Goal: Information Seeking & Learning: Learn about a topic

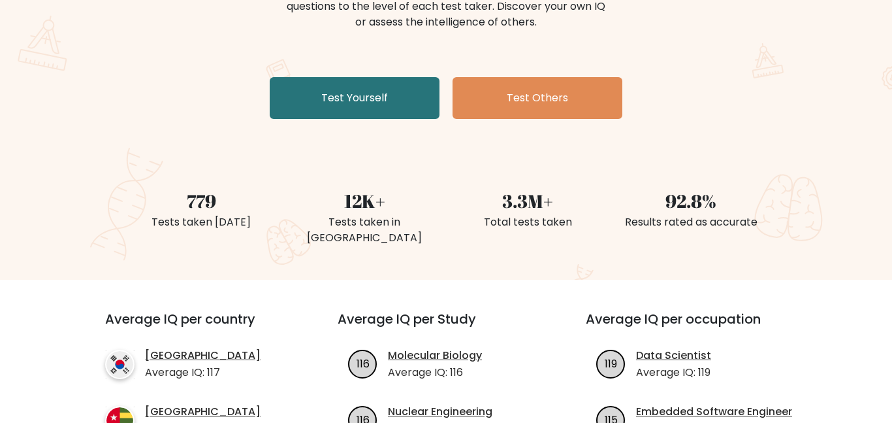
scroll to position [201, 0]
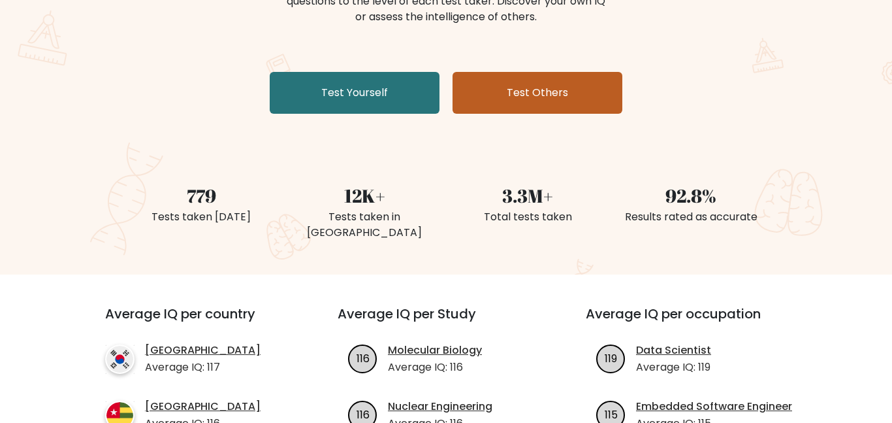
click at [540, 106] on link "Test Others" at bounding box center [538, 93] width 170 height 42
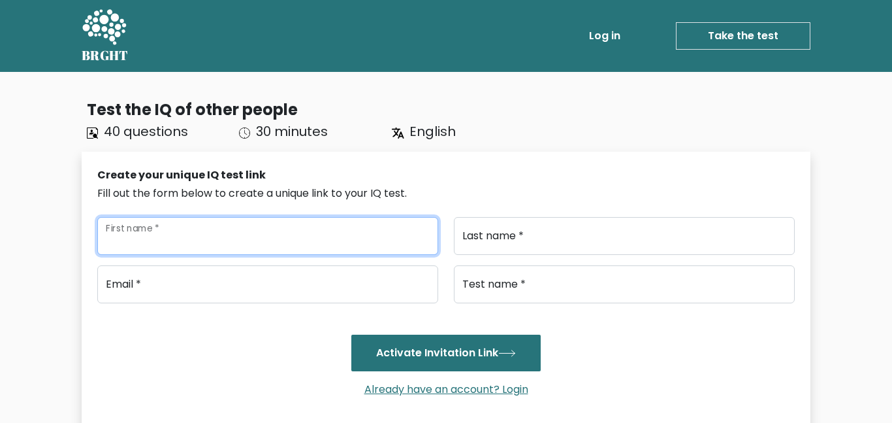
click at [144, 254] on input "First name *" at bounding box center [267, 236] width 341 height 38
type input "JC"
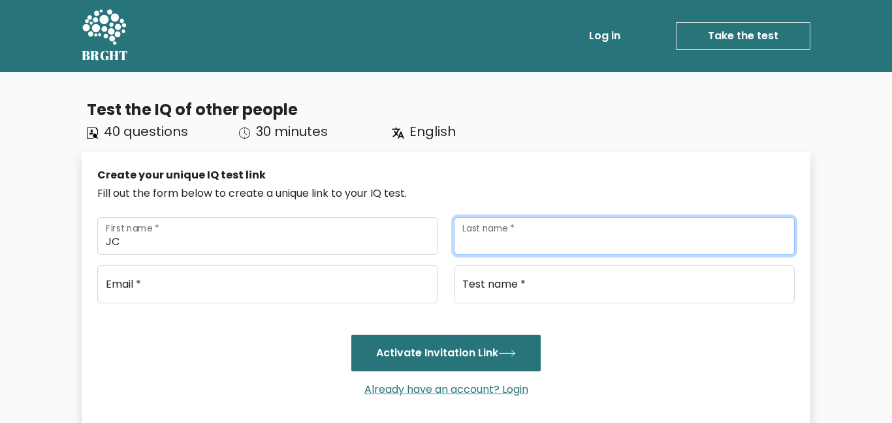
click at [525, 244] on input "Last name *" at bounding box center [624, 236] width 341 height 38
type input "Simbulan"
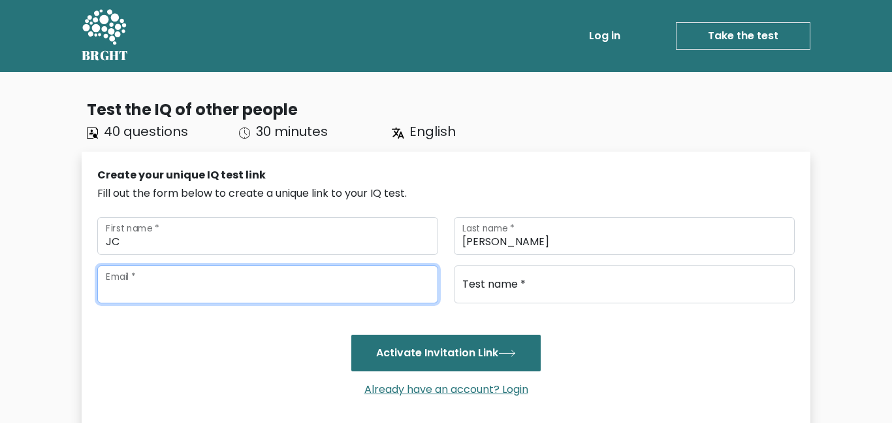
click at [397, 281] on input "email" at bounding box center [267, 284] width 341 height 38
type input "J"
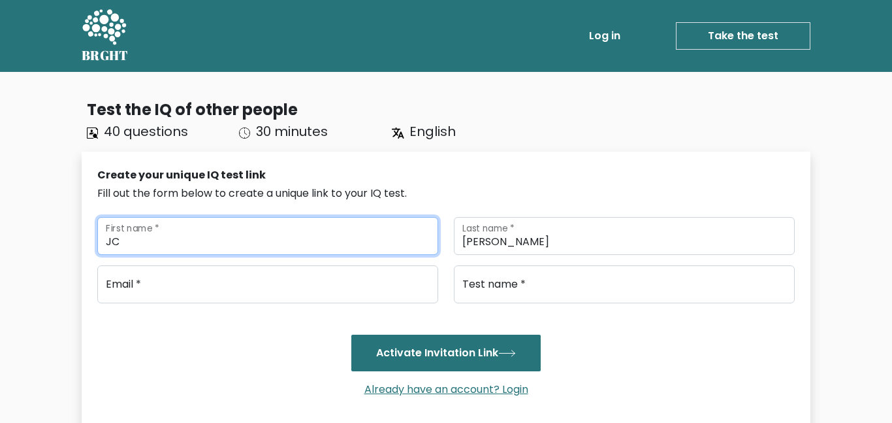
click at [178, 240] on input "JC" at bounding box center [267, 236] width 341 height 38
type input "J"
type input "[PERSON_NAME]"
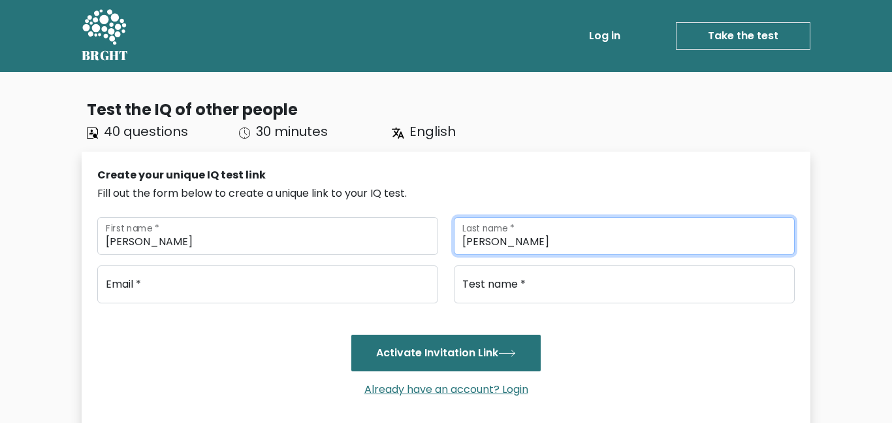
click at [525, 237] on input "Simbulan" at bounding box center [624, 236] width 341 height 38
type input "Cordeaux [PERSON_NAME]"
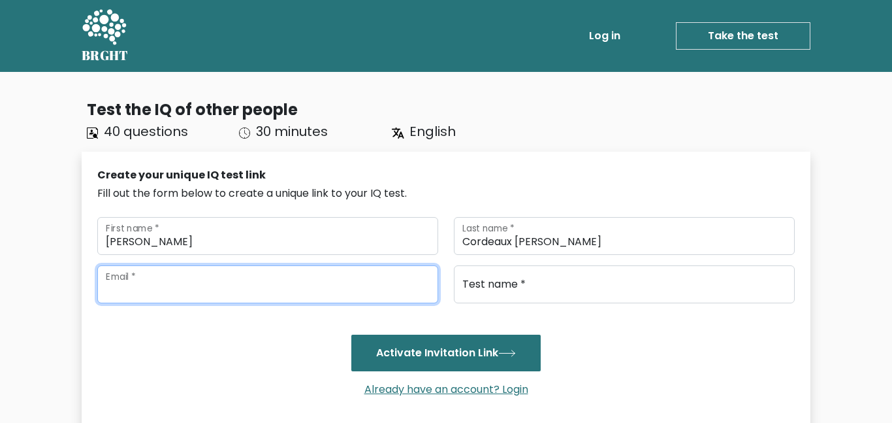
click at [378, 291] on input "email" at bounding box center [267, 284] width 341 height 38
click at [351, 335] on button "Activate Invitation Link" at bounding box center [445, 353] width 189 height 37
click at [426, 294] on input "milo.cordeauxledesma@students.farmcove.school.nx" at bounding box center [267, 284] width 341 height 38
type input "[EMAIL_ADDRESS][DOMAIN_NAME]"
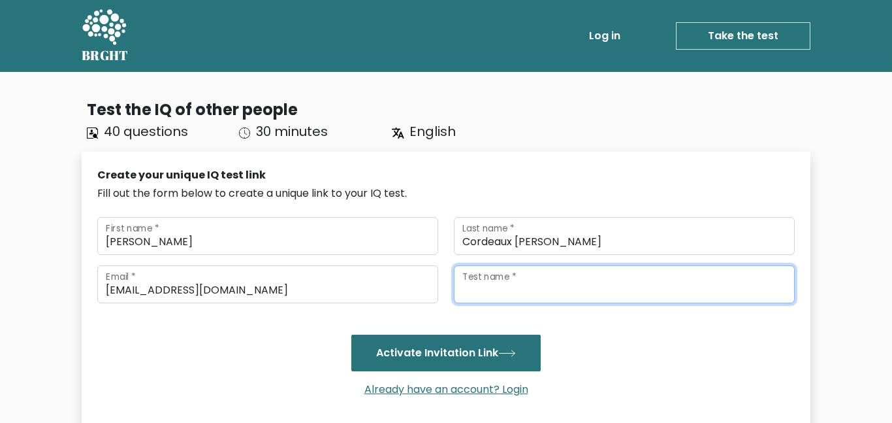
click at [572, 284] on input "Test name *" at bounding box center [624, 284] width 341 height 38
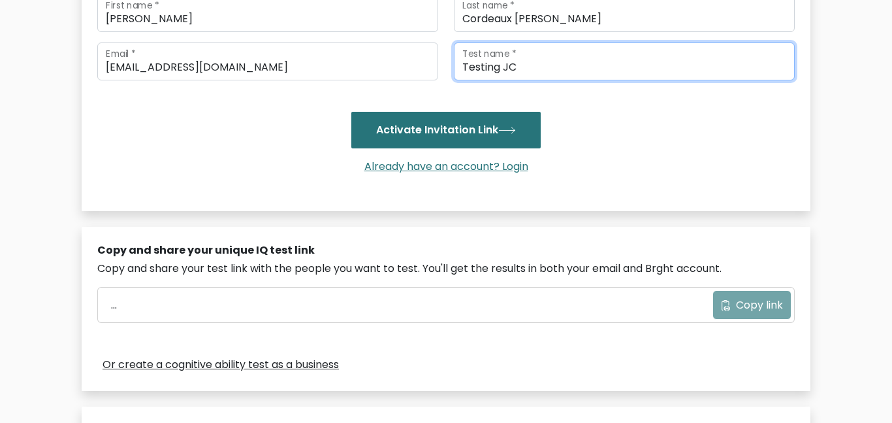
scroll to position [225, 0]
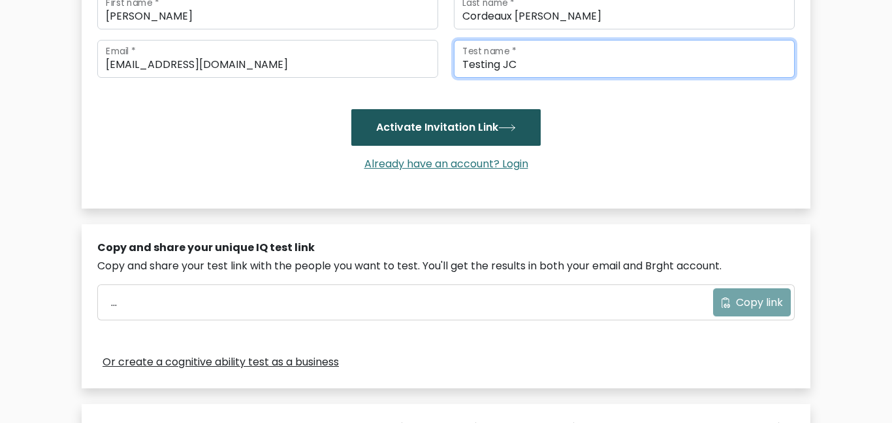
type input "Testing JC"
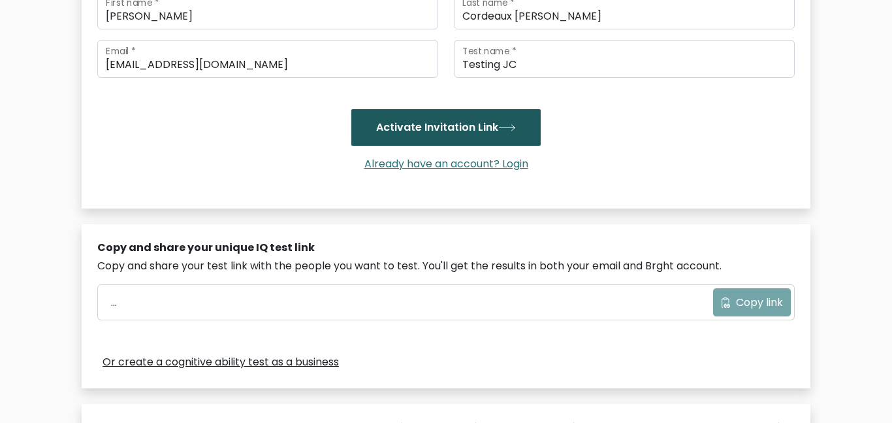
click at [527, 129] on button "Activate Invitation Link" at bounding box center [445, 127] width 189 height 37
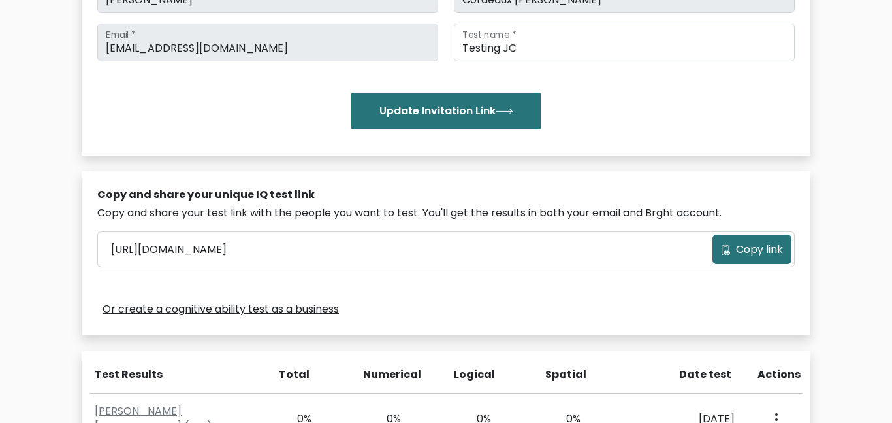
scroll to position [281, 0]
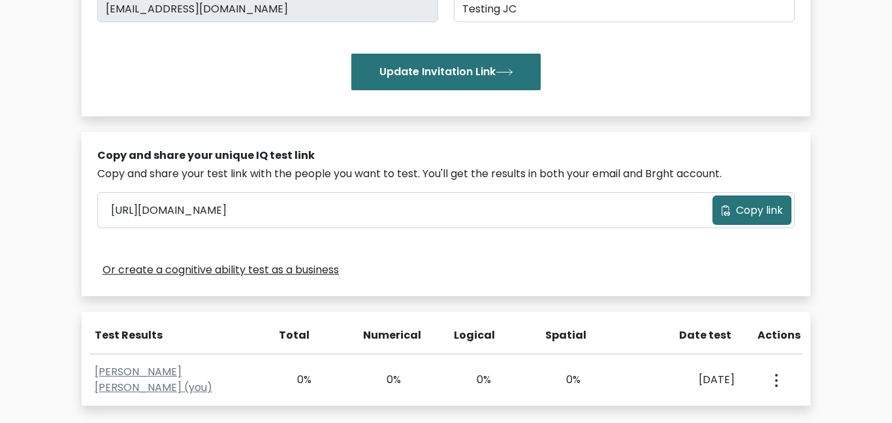
click at [738, 206] on span "Copy link" at bounding box center [759, 211] width 47 height 16
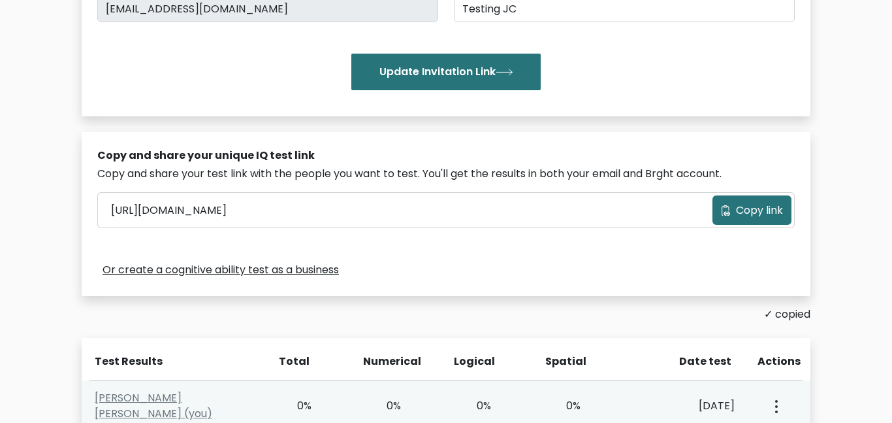
click at [772, 404] on button "button" at bounding box center [775, 405] width 10 height 41
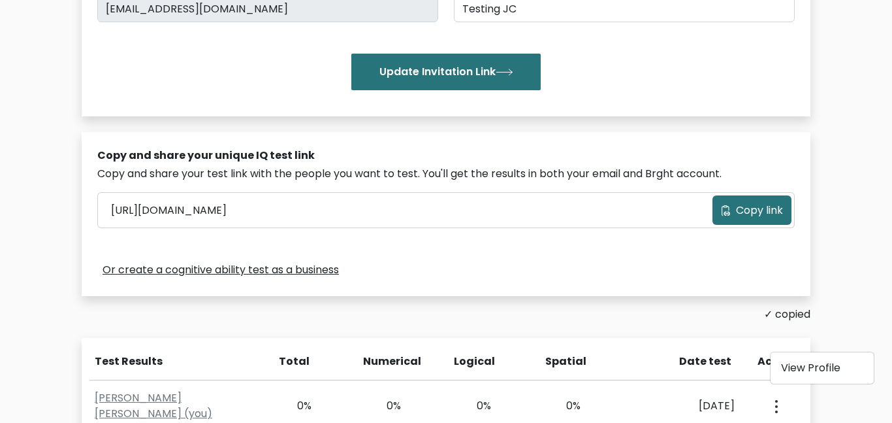
click at [693, 335] on div "Test the IQ of other people 40 questions 30 minutes English Create your unique …" at bounding box center [446, 151] width 745 height 689
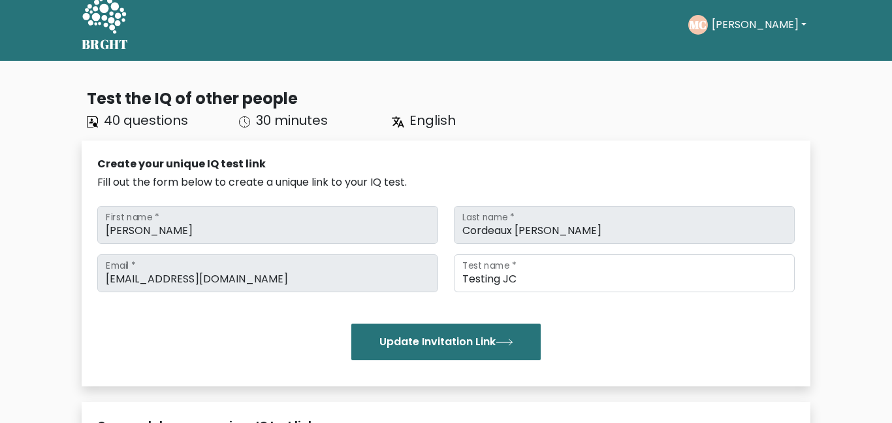
scroll to position [0, 0]
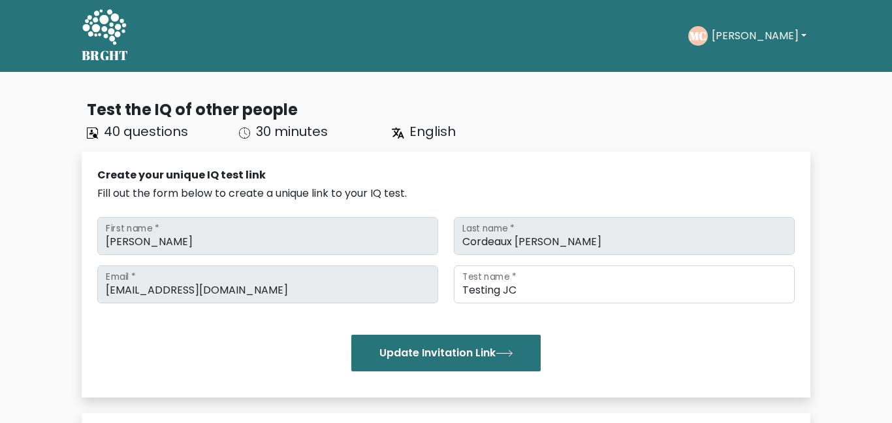
click at [743, 41] on button "[PERSON_NAME]" at bounding box center [759, 35] width 103 height 17
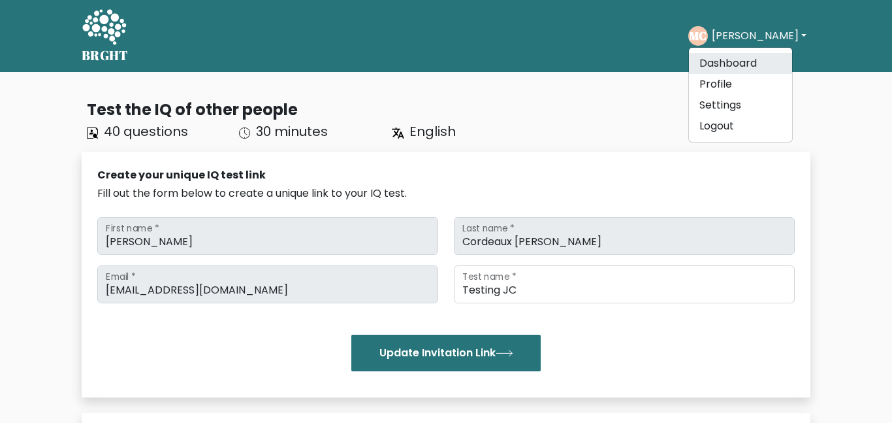
click at [714, 68] on link "Dashboard" at bounding box center [740, 63] width 103 height 21
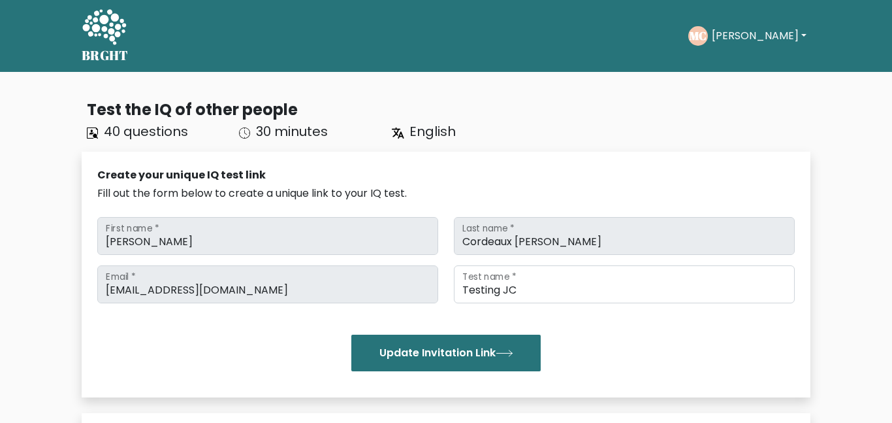
click at [727, 37] on button "[PERSON_NAME]" at bounding box center [759, 35] width 103 height 17
click at [722, 18] on ul "Take the test MC Milo Dashboard Profile Settings Logout Dashboard Profile Setti…" at bounding box center [750, 36] width 122 height 41
click at [729, 31] on button "[PERSON_NAME]" at bounding box center [759, 35] width 103 height 17
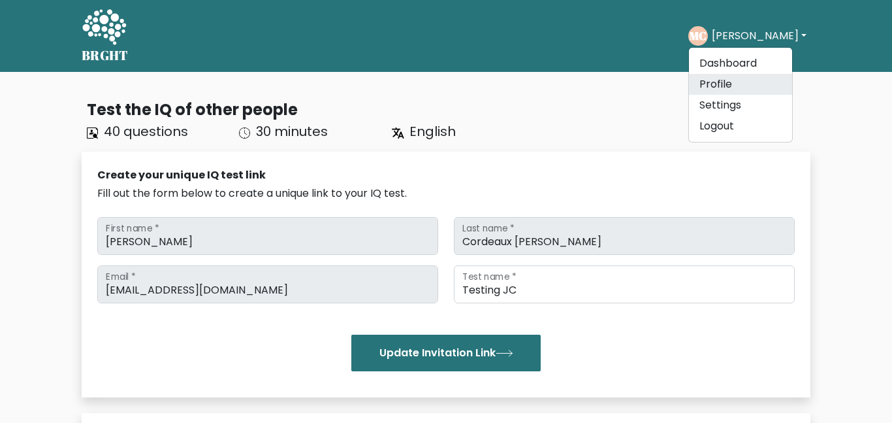
click at [726, 82] on link "Profile" at bounding box center [740, 84] width 103 height 21
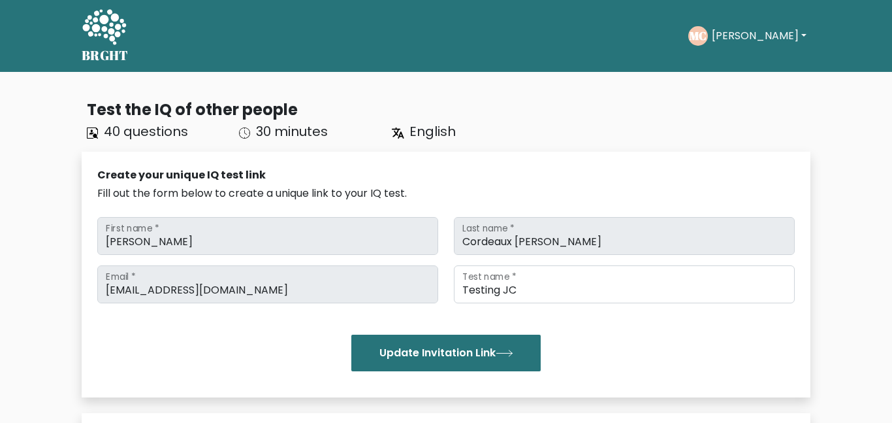
click at [723, 39] on button "[PERSON_NAME]" at bounding box center [759, 35] width 103 height 17
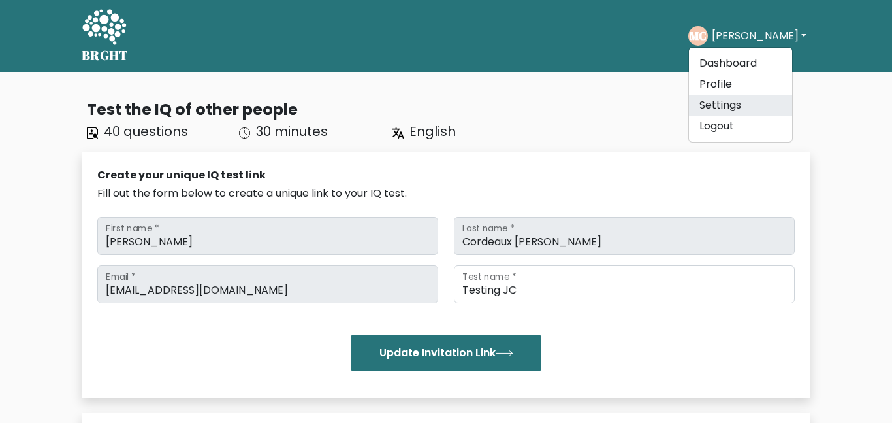
click at [727, 109] on link "Settings" at bounding box center [740, 105] width 103 height 21
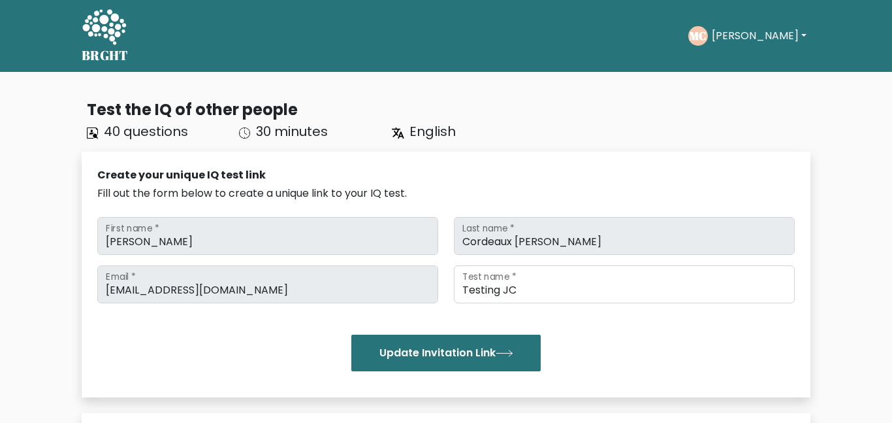
click at [742, 43] on button "[PERSON_NAME]" at bounding box center [759, 35] width 103 height 17
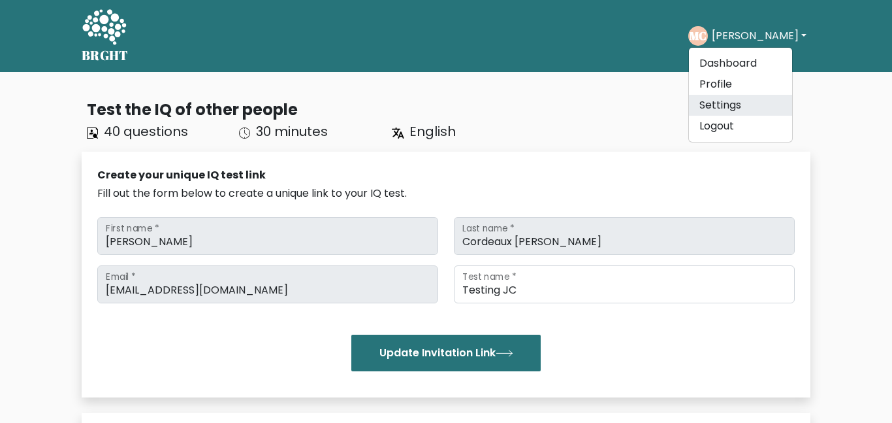
click at [757, 111] on link "Settings" at bounding box center [740, 105] width 103 height 21
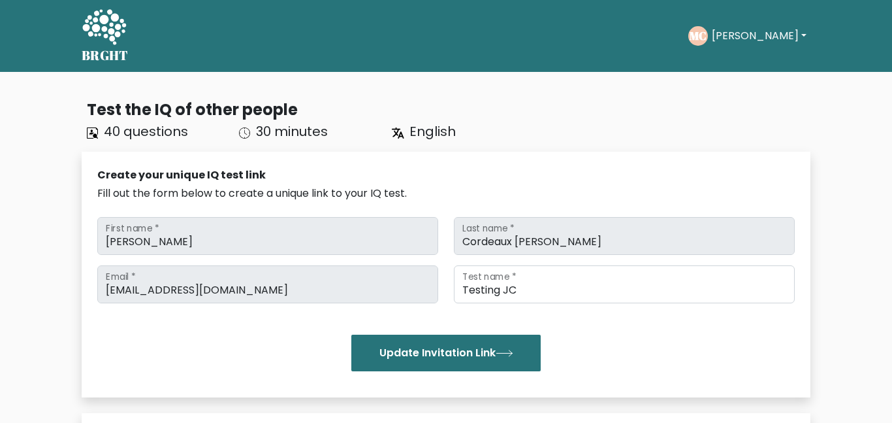
click at [708, 40] on circle at bounding box center [699, 36] width 20 height 20
click at [722, 39] on button "[PERSON_NAME]" at bounding box center [759, 35] width 103 height 17
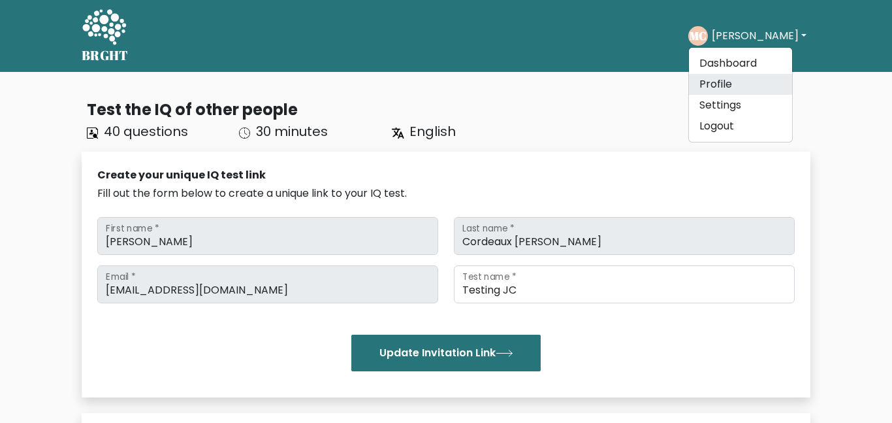
click at [717, 91] on link "Profile" at bounding box center [740, 84] width 103 height 21
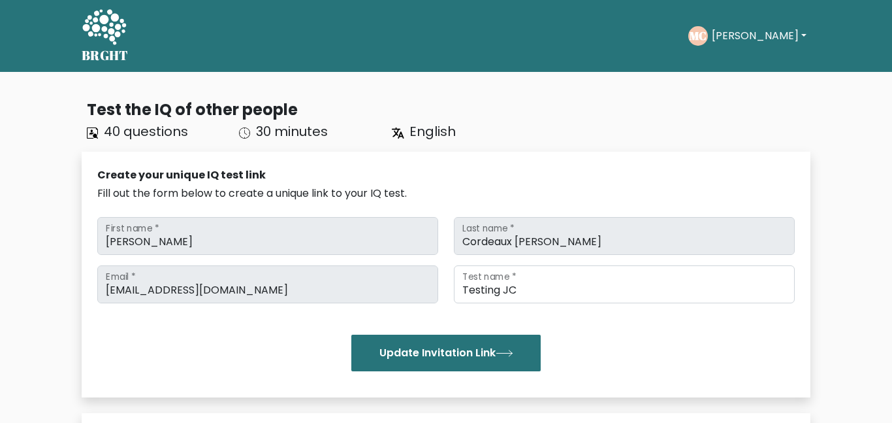
click at [732, 34] on button "[PERSON_NAME]" at bounding box center [759, 35] width 103 height 17
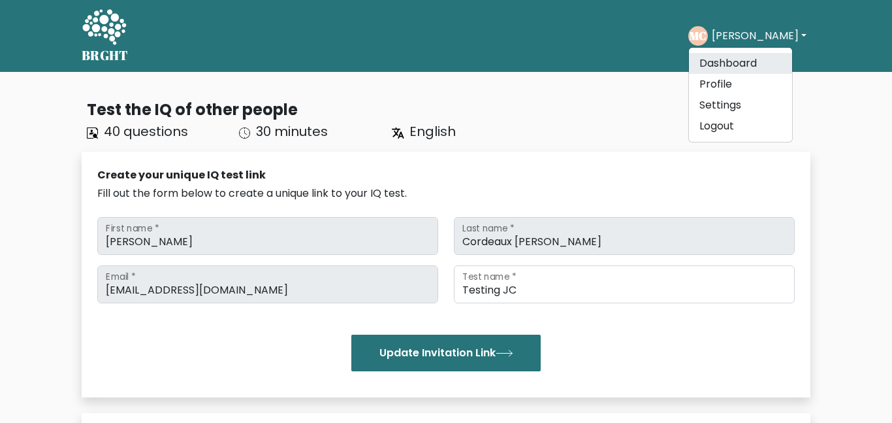
click at [732, 56] on link "Dashboard" at bounding box center [740, 63] width 103 height 21
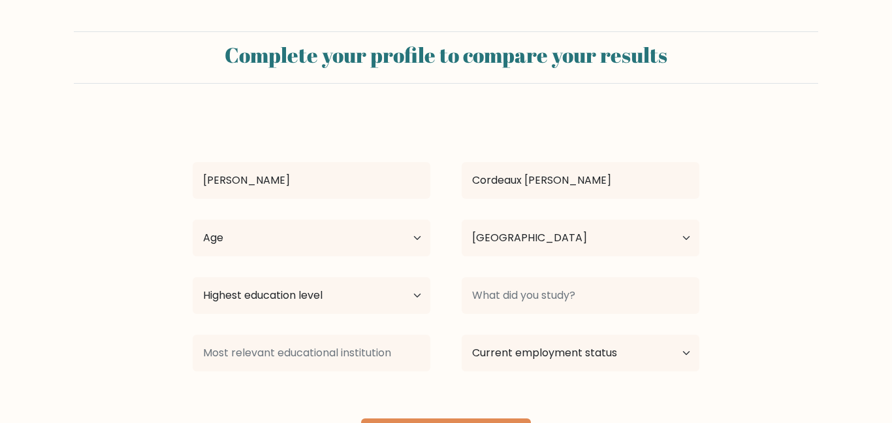
select select "NZ"
click at [400, 241] on select "Age Under [DEMOGRAPHIC_DATA] [DEMOGRAPHIC_DATA] [DEMOGRAPHIC_DATA] [DEMOGRAPHIC…" at bounding box center [312, 238] width 238 height 37
select select "min_18"
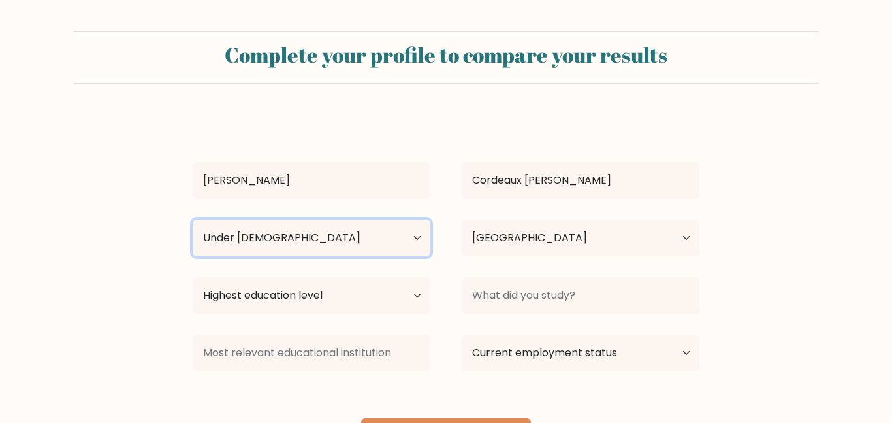
click at [193, 220] on select "Age Under [DEMOGRAPHIC_DATA] [DEMOGRAPHIC_DATA] [DEMOGRAPHIC_DATA] [DEMOGRAPHIC…" at bounding box center [312, 238] width 238 height 37
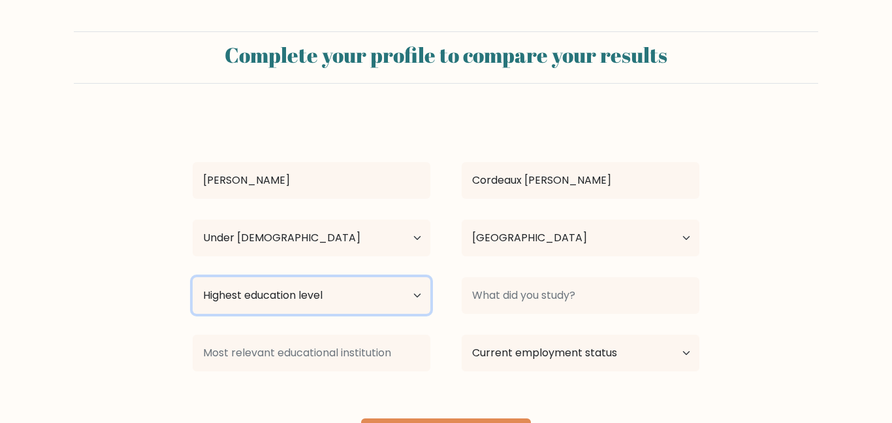
click at [405, 285] on select "Highest education level No schooling Primary Lower Secondary Upper Secondary Oc…" at bounding box center [312, 295] width 238 height 37
click at [734, 174] on form "Complete your profile to compare your results [GEOGRAPHIC_DATA][PERSON_NAME] [P…" at bounding box center [446, 245] width 892 height 429
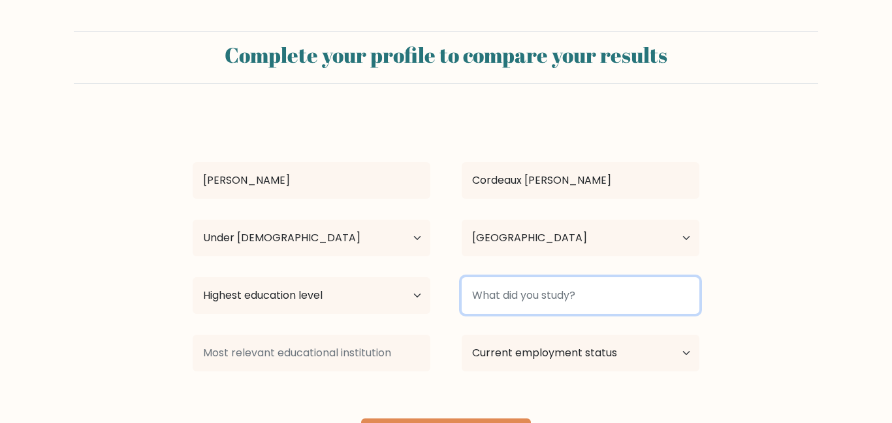
click at [681, 299] on input at bounding box center [581, 295] width 238 height 37
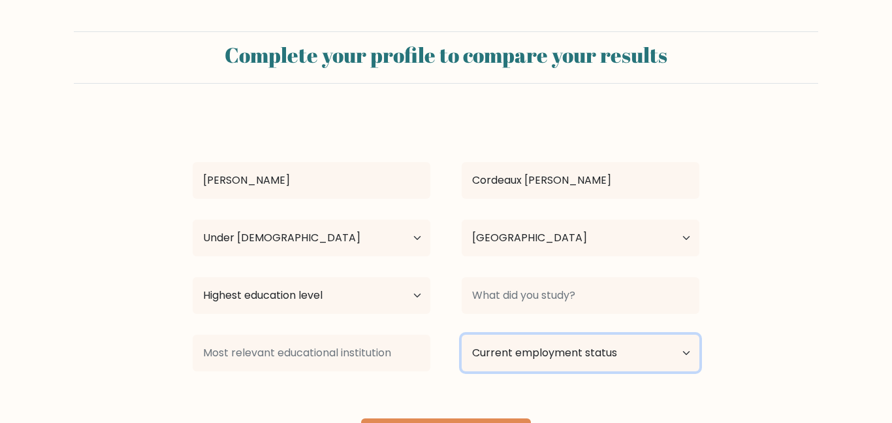
click at [546, 364] on select "Current employment status Employed Student Retired Other / prefer not to answer" at bounding box center [581, 353] width 238 height 37
select select "student"
click at [462, 335] on select "Current employment status Employed Student Retired Other / prefer not to answer" at bounding box center [581, 353] width 238 height 37
click at [669, 346] on select "Current employment status Employed Student Retired Other / prefer not to answer" at bounding box center [581, 353] width 238 height 37
click at [462, 335] on select "Current employment status Employed Student Retired Other / prefer not to answer" at bounding box center [581, 353] width 238 height 37
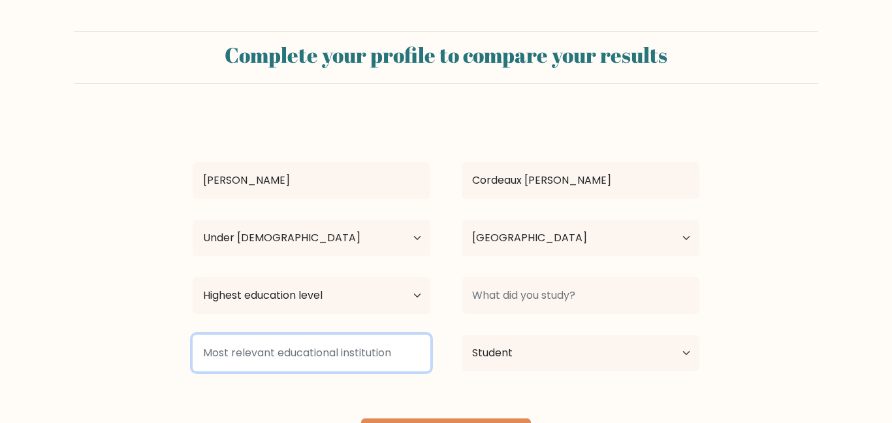
click at [333, 361] on input at bounding box center [312, 353] width 238 height 37
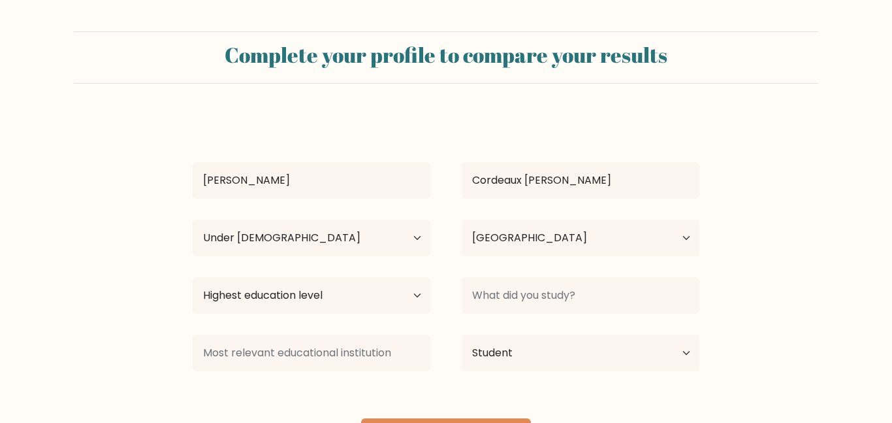
click at [883, 238] on form "Complete your profile to compare your results Milo Cordeaux Ledesma Age Under 1…" at bounding box center [446, 245] width 892 height 429
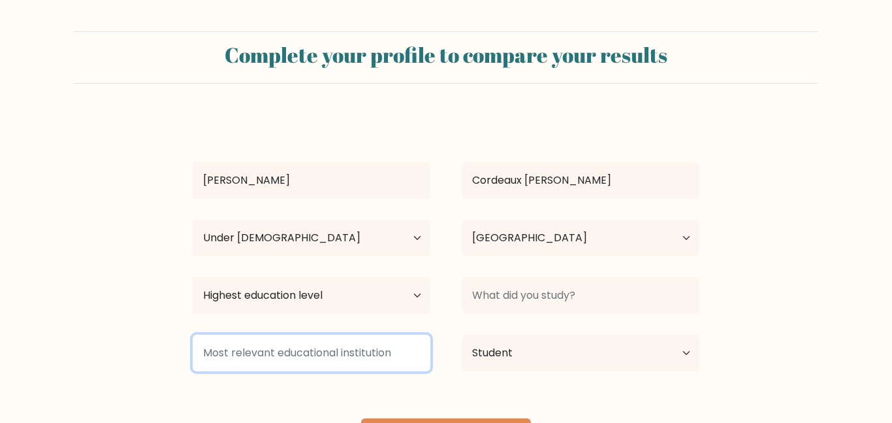
click at [267, 357] on input at bounding box center [312, 353] width 238 height 37
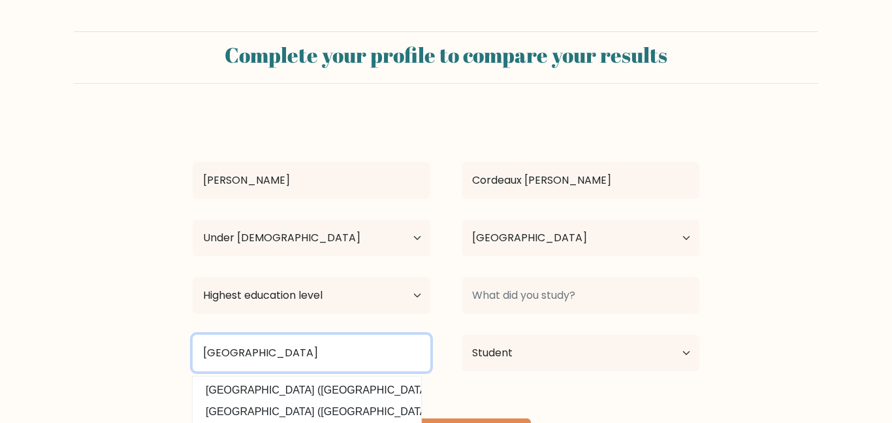
type input "farm cove intermediate"
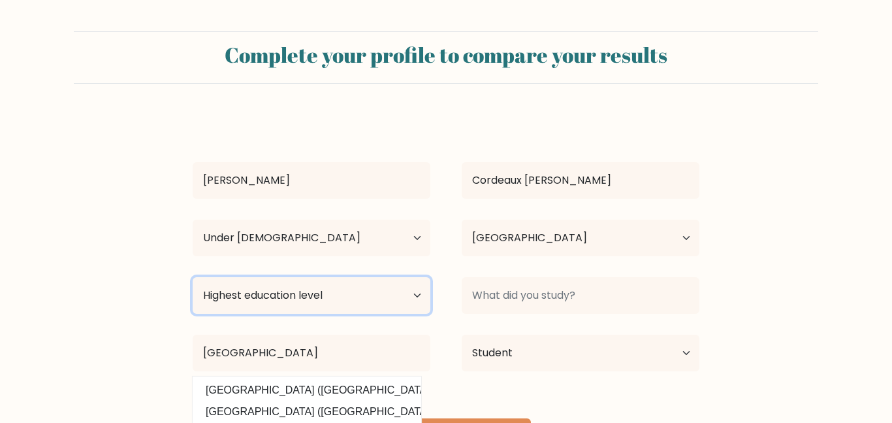
click at [384, 295] on select "Highest education level No schooling Primary Lower Secondary Upper Secondary Oc…" at bounding box center [312, 295] width 238 height 37
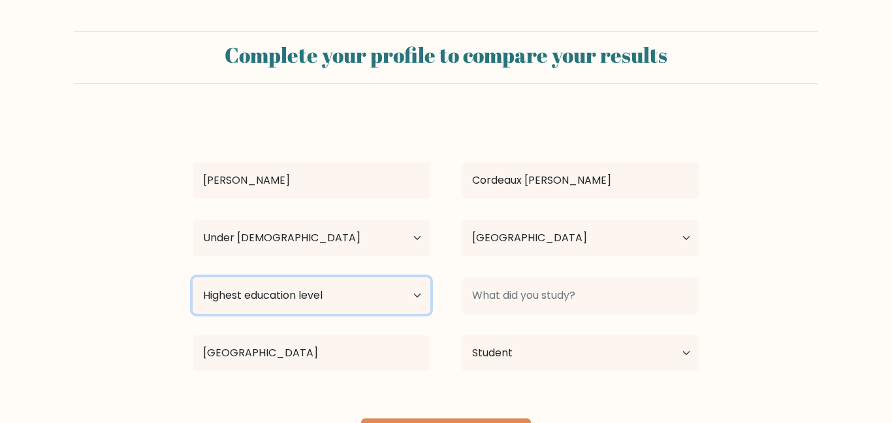
select select "lower_secondary"
click at [193, 277] on select "Highest education level No schooling Primary Lower Secondary Upper Secondary Oc…" at bounding box center [312, 295] width 238 height 37
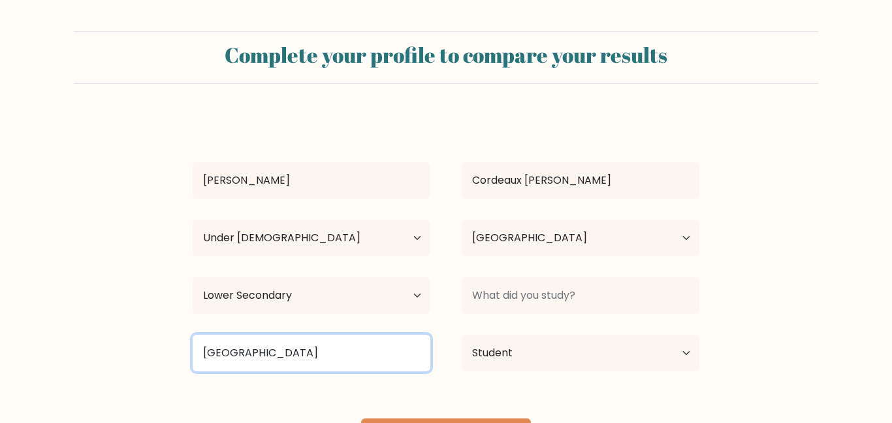
click at [331, 342] on input "farm cove intermediate" at bounding box center [312, 353] width 238 height 37
type input "farm cove intermediate"
click at [340, 361] on input "farm cove intermediate" at bounding box center [312, 353] width 238 height 37
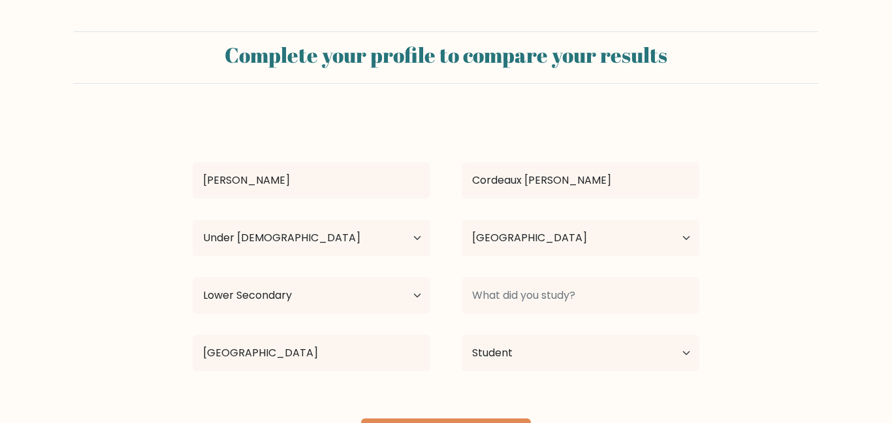
click at [305, 314] on div "Highest education level No schooling Primary Lower Secondary Upper Secondary Oc…" at bounding box center [311, 295] width 269 height 47
click at [302, 304] on select "Highest education level No schooling Primary Lower Secondary Upper Secondary Oc…" at bounding box center [312, 295] width 238 height 37
select select "primary"
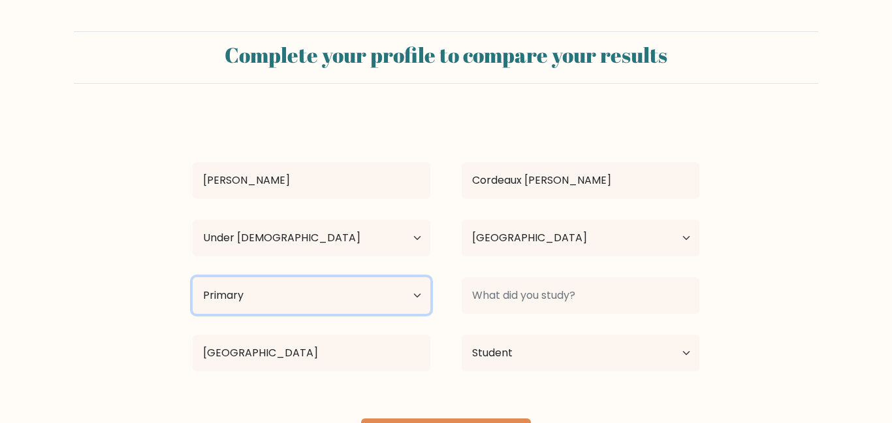
click at [193, 277] on select "Highest education level No schooling Primary Lower Secondary Upper Secondary Oc…" at bounding box center [312, 295] width 238 height 37
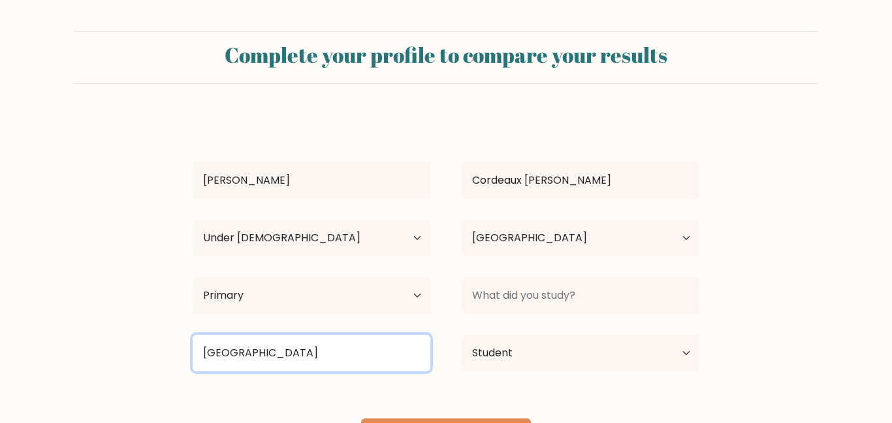
click at [316, 348] on input "farm cove intermediate" at bounding box center [312, 353] width 238 height 37
click at [366, 361] on input "farm cove intermediate" at bounding box center [312, 353] width 238 height 37
type input "f"
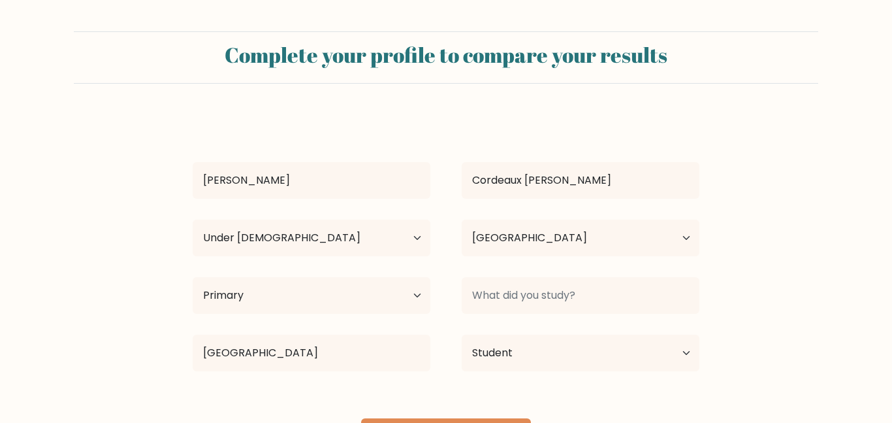
drag, startPoint x: 884, startPoint y: 231, endPoint x: 886, endPoint y: 253, distance: 22.3
click at [886, 253] on html "Complete your profile to compare your results Milo Cordeaux Ledesma Age Under 1…" at bounding box center [446, 247] width 892 height 495
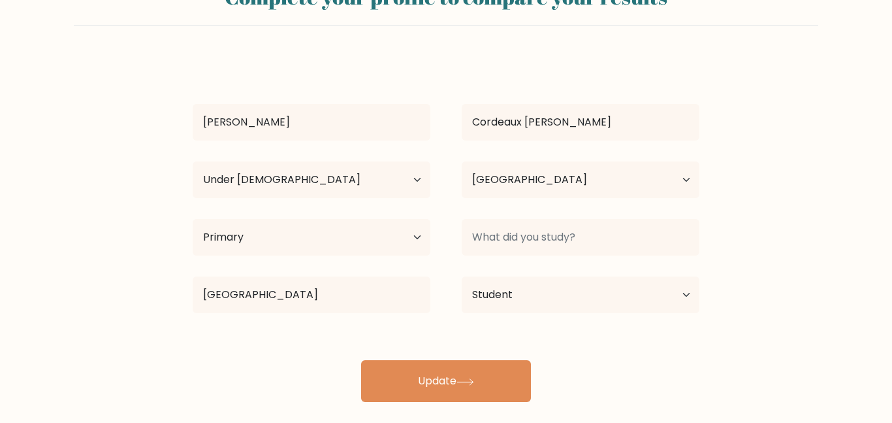
scroll to position [73, 0]
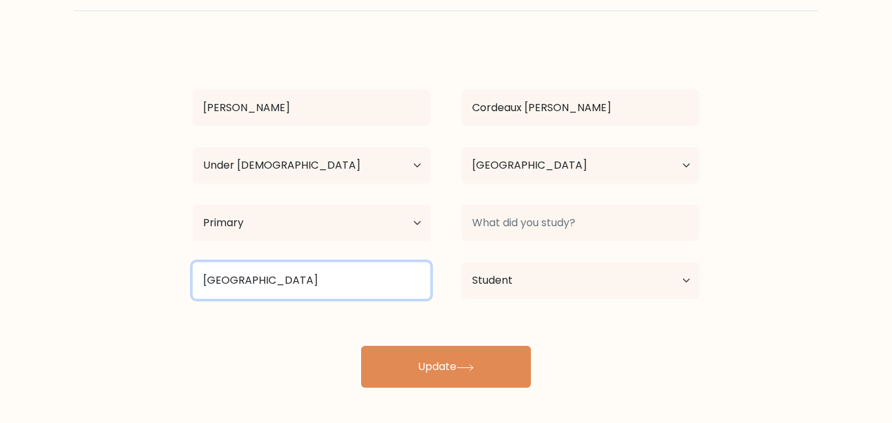
click at [350, 282] on input "farm cove intermediate" at bounding box center [312, 280] width 238 height 37
type input "f"
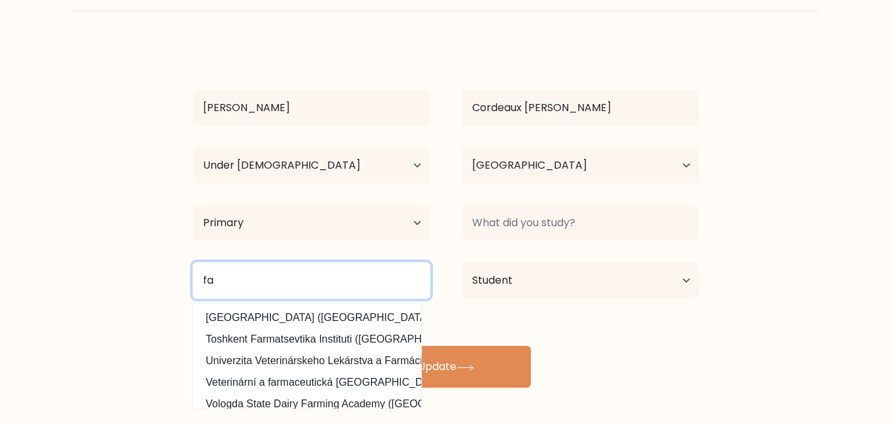
type input "f"
type input "new"
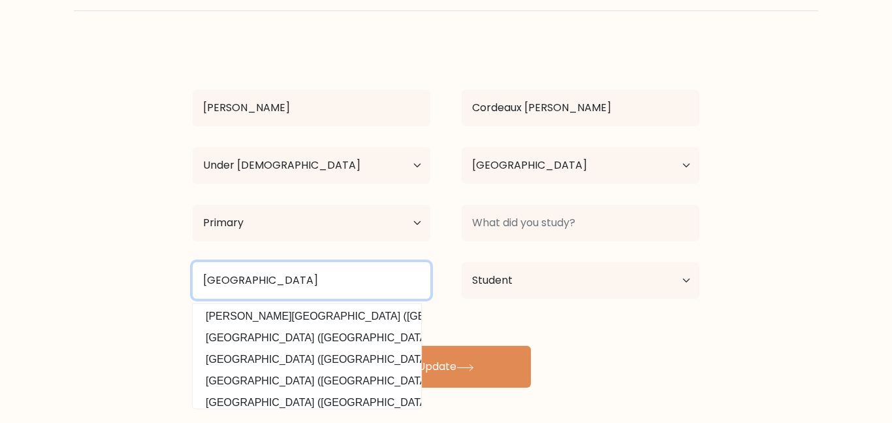
scroll to position [0, 0]
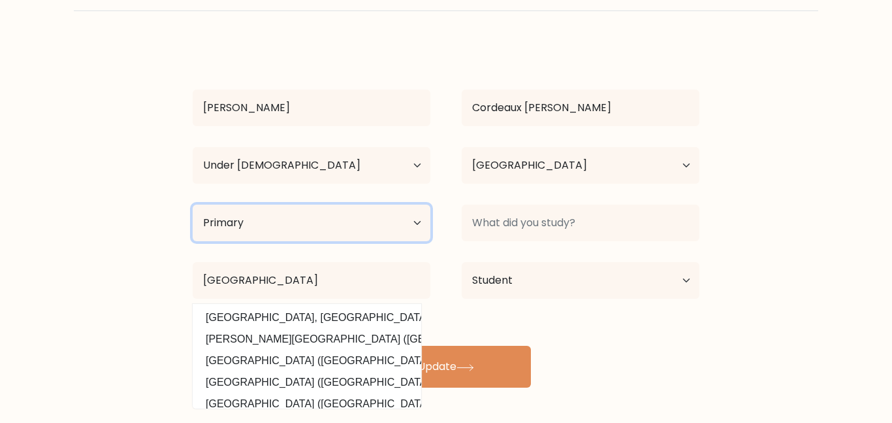
click at [322, 214] on select "Highest education level No schooling Primary Lower Secondary Upper Secondary Oc…" at bounding box center [312, 222] width 238 height 37
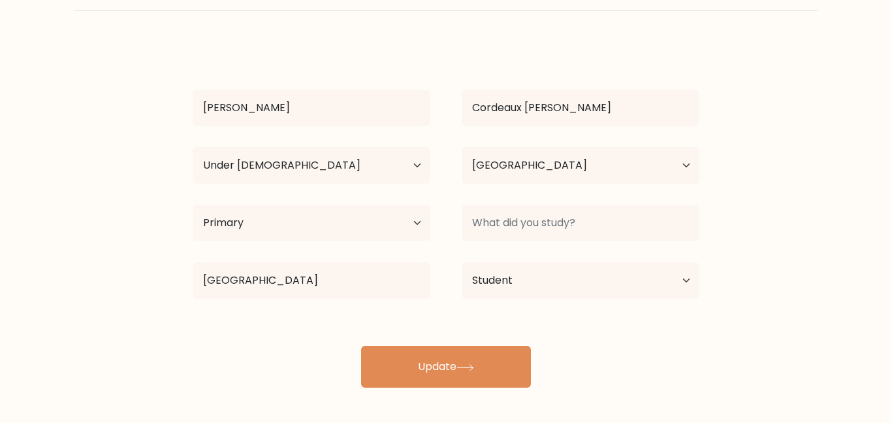
click at [329, 42] on div "Milo Cordeaux Ledesma Age Under 18 years old 18-24 years old 25-34 years old 35…" at bounding box center [446, 214] width 523 height 345
click at [310, 242] on div "Highest education level No schooling Primary Lower Secondary Upper Secondary Oc…" at bounding box center [311, 222] width 269 height 47
click at [309, 230] on select "Highest education level No schooling Primary Lower Secondary Upper Secondary Oc…" at bounding box center [312, 222] width 238 height 37
click at [417, 73] on div "Milo Cordeaux Ledesma Age Under 18 years old 18-24 years old 25-34 years old 35…" at bounding box center [446, 214] width 523 height 345
click at [414, 53] on div "Milo Cordeaux Ledesma Age Under 18 years old 18-24 years old 25-34 years old 35…" at bounding box center [446, 214] width 523 height 345
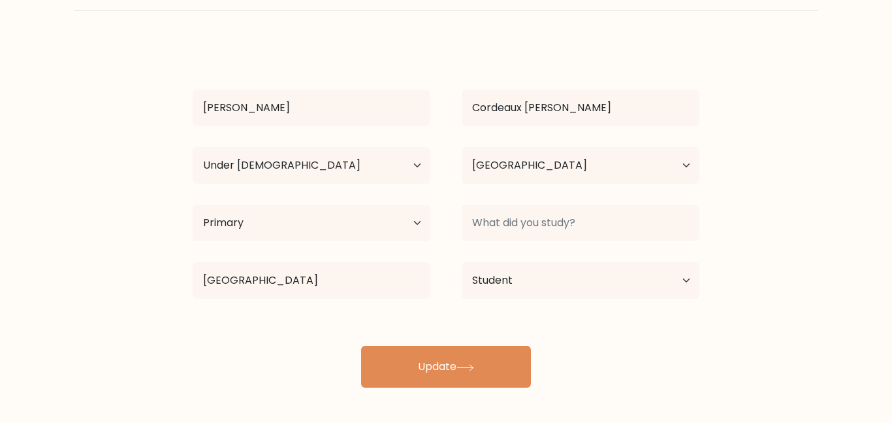
click at [351, 244] on div "Highest education level No schooling Primary Lower Secondary Upper Secondary Oc…" at bounding box center [311, 222] width 269 height 47
click at [345, 224] on select "Highest education level No schooling Primary Lower Secondary Upper Secondary Oc…" at bounding box center [312, 222] width 238 height 37
click at [67, 287] on form "Complete your profile to compare your results Milo Cordeaux Ledesma Age Under 1…" at bounding box center [446, 173] width 892 height 429
click at [325, 242] on div "Highest education level No schooling Primary Lower Secondary Upper Secondary Oc…" at bounding box center [311, 222] width 269 height 47
click at [323, 236] on select "Highest education level No schooling Primary Lower Secondary Upper Secondary Oc…" at bounding box center [312, 222] width 238 height 37
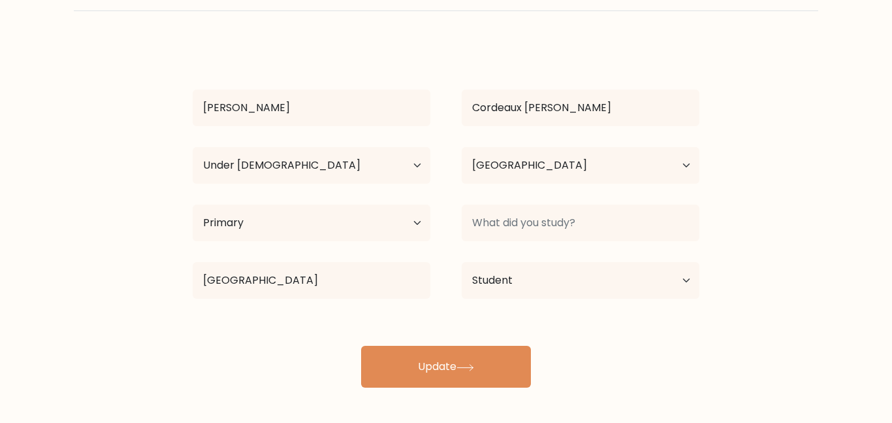
click at [308, 259] on div "New zealand Lincoln University, New Zealand (New Zealand) Massey University (Ne…" at bounding box center [311, 280] width 269 height 47
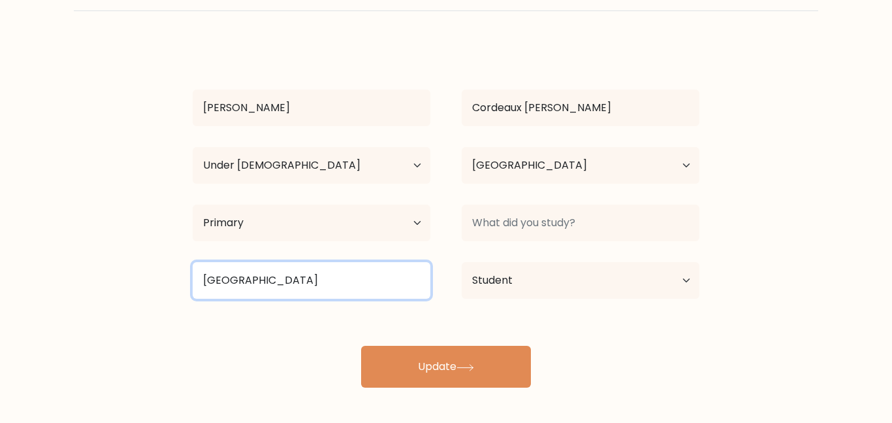
click at [309, 275] on input "New zealand" at bounding box center [312, 280] width 238 height 37
type input "N"
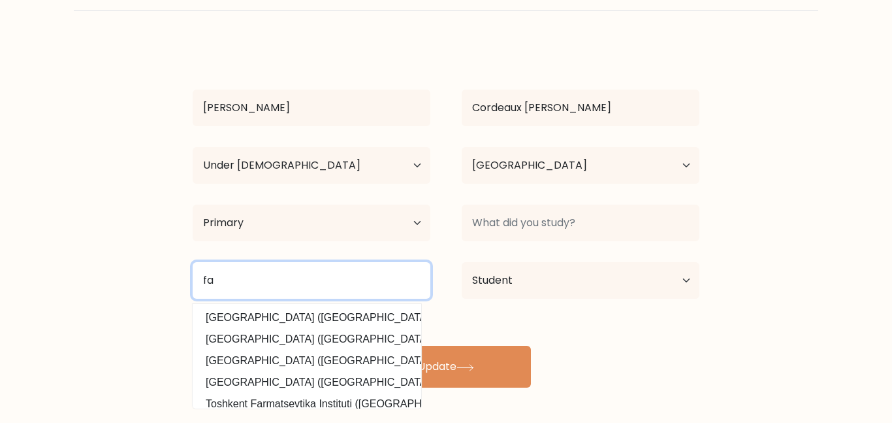
type input "f"
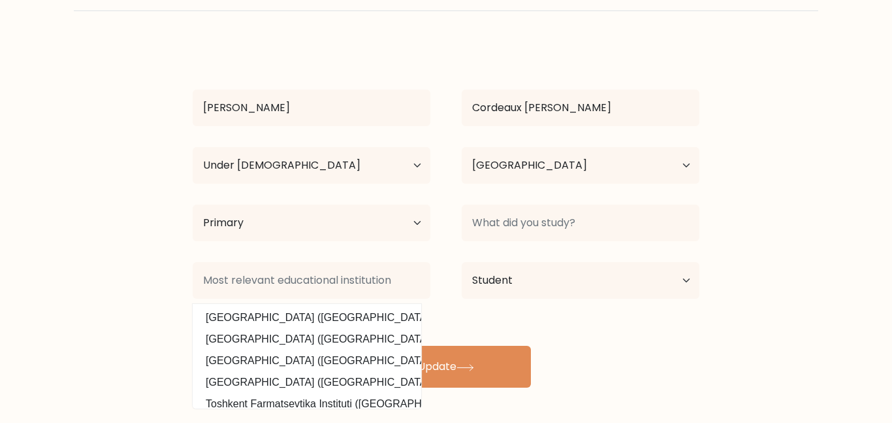
click at [644, 372] on div "Milo Cordeaux Ledesma Age Under 18 years old 18-24 years old 25-34 years old 35…" at bounding box center [446, 214] width 523 height 345
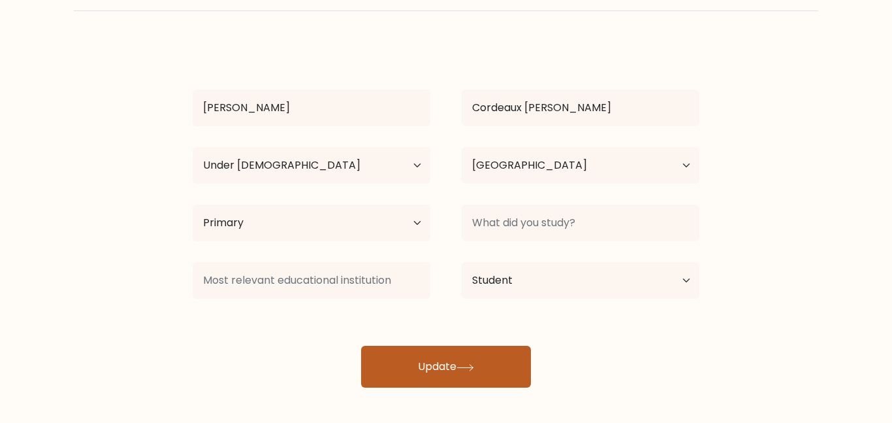
click at [418, 350] on button "Update" at bounding box center [446, 367] width 170 height 42
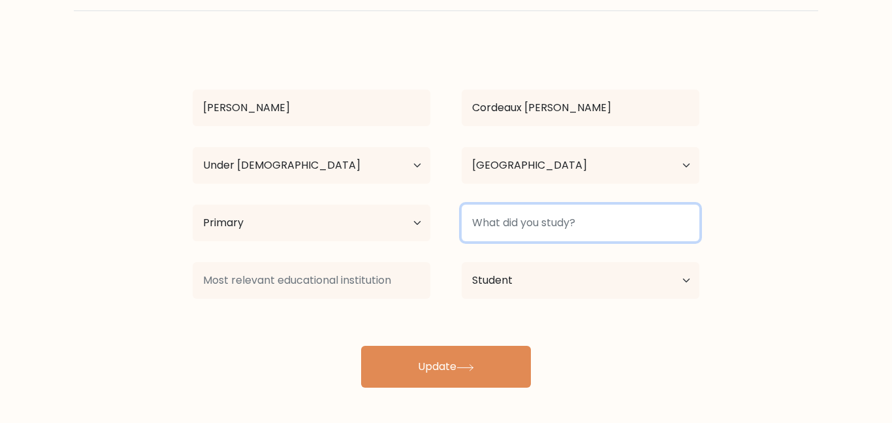
click at [611, 214] on input at bounding box center [581, 222] width 238 height 37
type input "n"
type input "p"
click at [564, 216] on input at bounding box center [581, 222] width 238 height 37
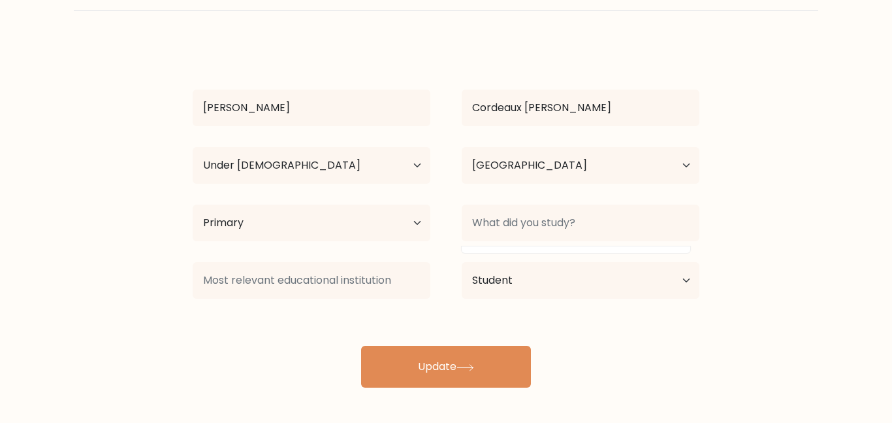
click at [890, 135] on form "Complete your profile to compare your results Milo Cordeaux Ledesma Age Under 1…" at bounding box center [446, 173] width 892 height 429
click at [406, 222] on select "Highest education level No schooling Primary Lower Secondary Upper Secondary Oc…" at bounding box center [312, 222] width 238 height 37
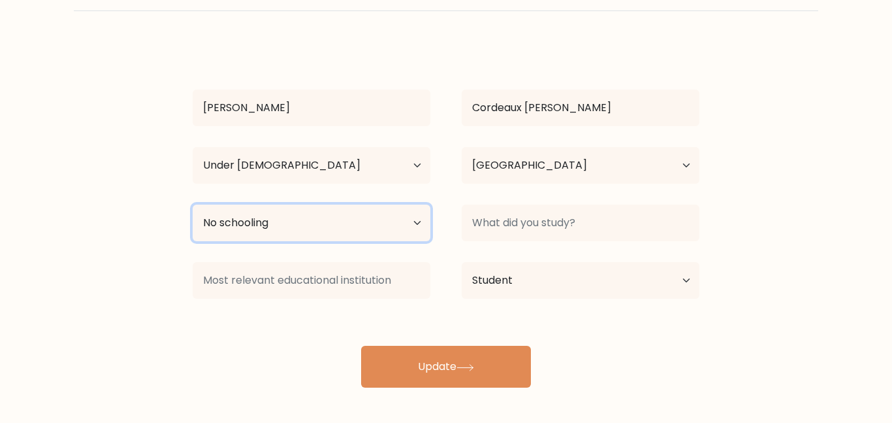
click at [193, 204] on select "Highest education level No schooling Primary Lower Secondary Upper Secondary Oc…" at bounding box center [312, 222] width 238 height 37
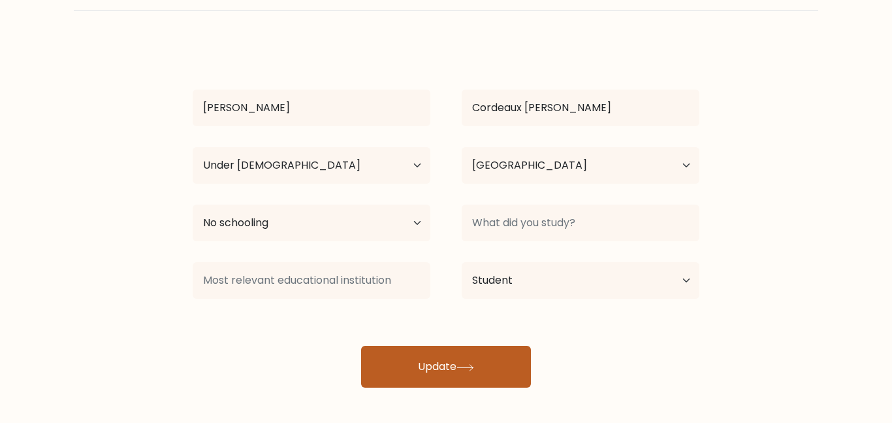
click at [432, 380] on button "Update" at bounding box center [446, 367] width 170 height 42
click at [429, 367] on button "Update" at bounding box center [446, 367] width 170 height 42
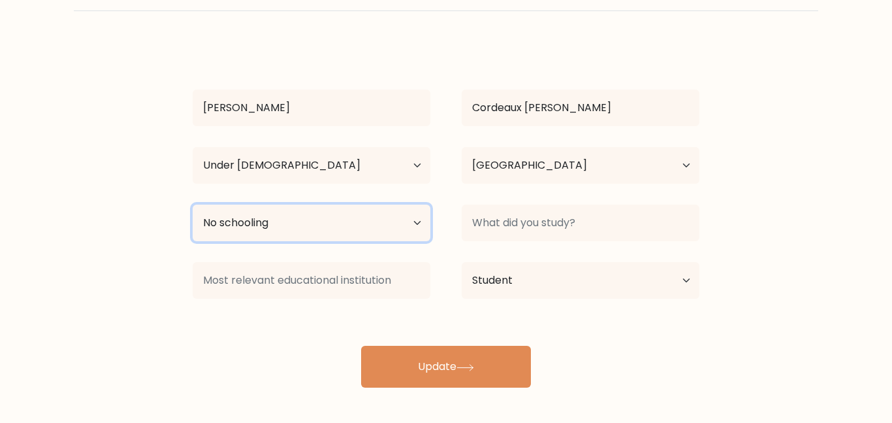
click at [303, 233] on select "Highest education level No schooling Primary Lower Secondary Upper Secondary Oc…" at bounding box center [312, 222] width 238 height 37
select select "primary"
click at [193, 204] on select "Highest education level No schooling Primary Lower Secondary Upper Secondary Oc…" at bounding box center [312, 222] width 238 height 37
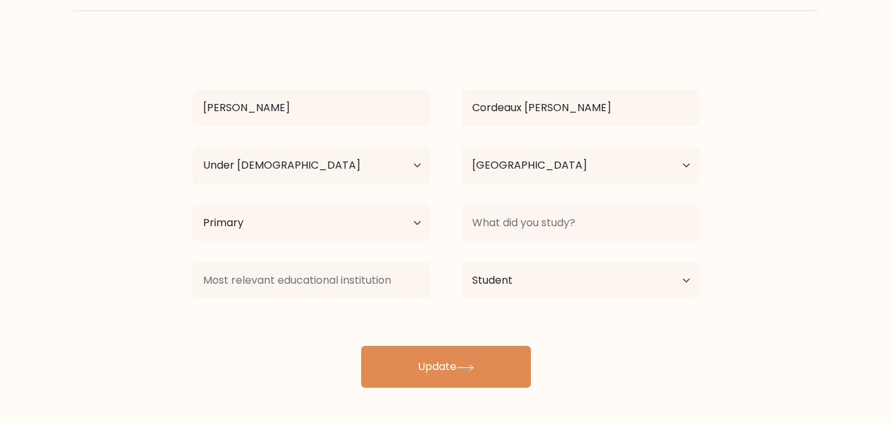
click at [544, 196] on div "Milo Cordeaux Ledesma Age Under 18 years old 18-24 years old 25-34 years old 35…" at bounding box center [446, 214] width 523 height 345
click at [672, 272] on select "Current employment status Employed Student Retired Other / prefer not to answer" at bounding box center [581, 280] width 238 height 37
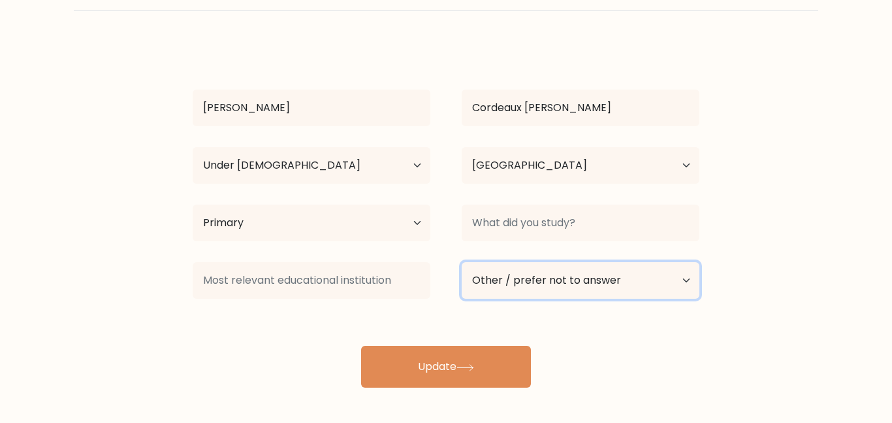
click at [462, 262] on select "Current employment status Employed Student Retired Other / prefer not to answer" at bounding box center [581, 280] width 238 height 37
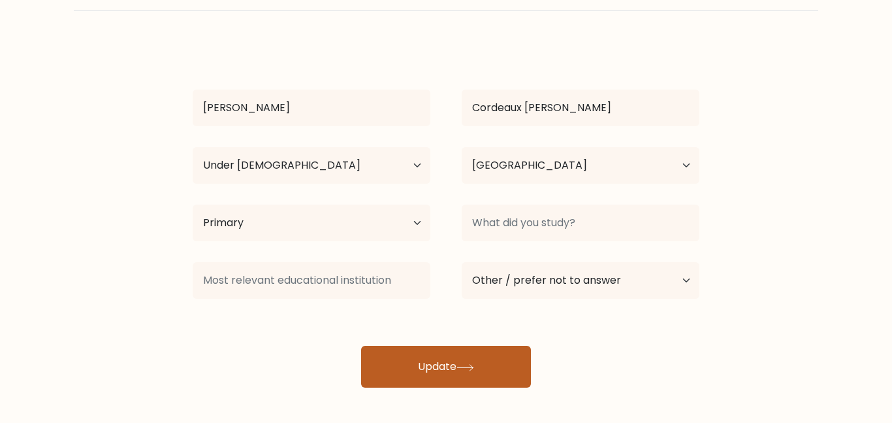
click at [442, 367] on button "Update" at bounding box center [446, 367] width 170 height 42
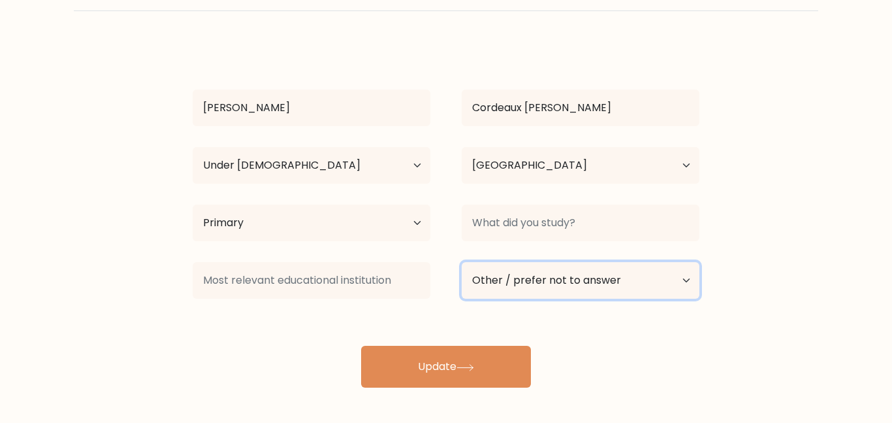
click at [488, 282] on select "Current employment status Employed Student Retired Other / prefer not to answer" at bounding box center [581, 280] width 238 height 37
select select "student"
click at [462, 262] on select "Current employment status Employed Student Retired Other / prefer not to answer" at bounding box center [581, 280] width 238 height 37
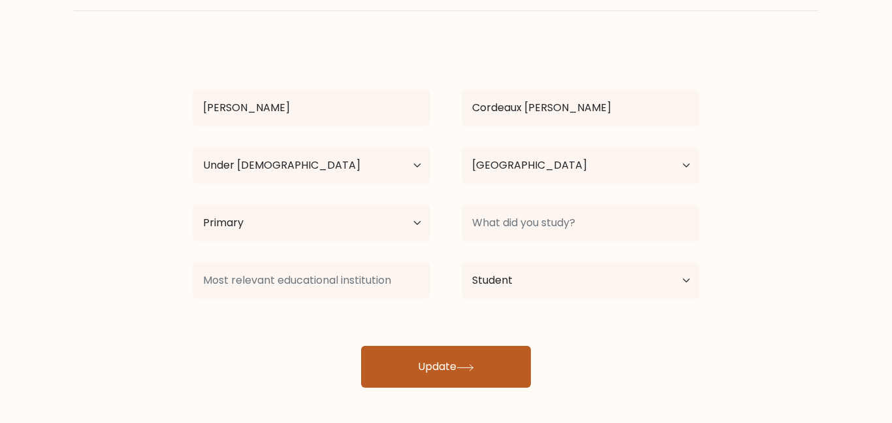
click at [472, 355] on button "Update" at bounding box center [446, 367] width 170 height 42
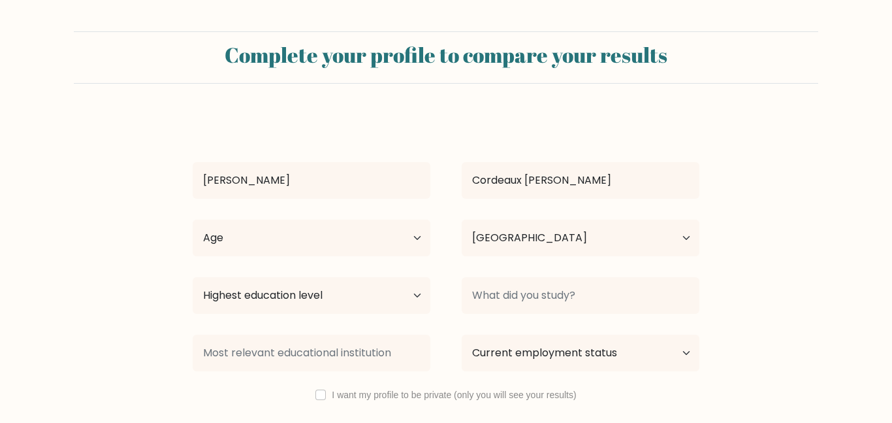
select select "NZ"
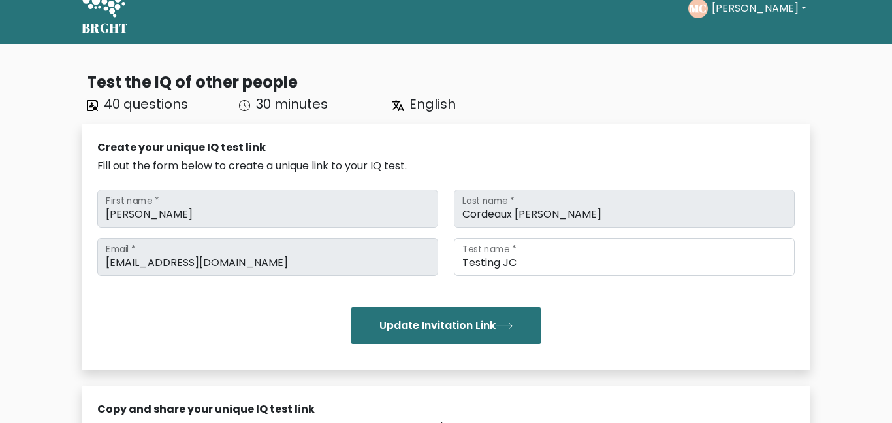
scroll to position [3, 0]
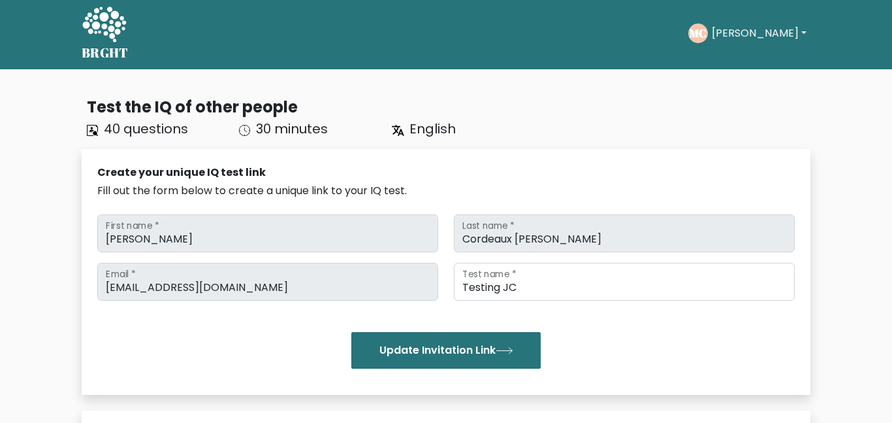
click at [395, 127] on icon at bounding box center [398, 131] width 12 height 12
click at [417, 124] on span "English" at bounding box center [433, 129] width 46 height 18
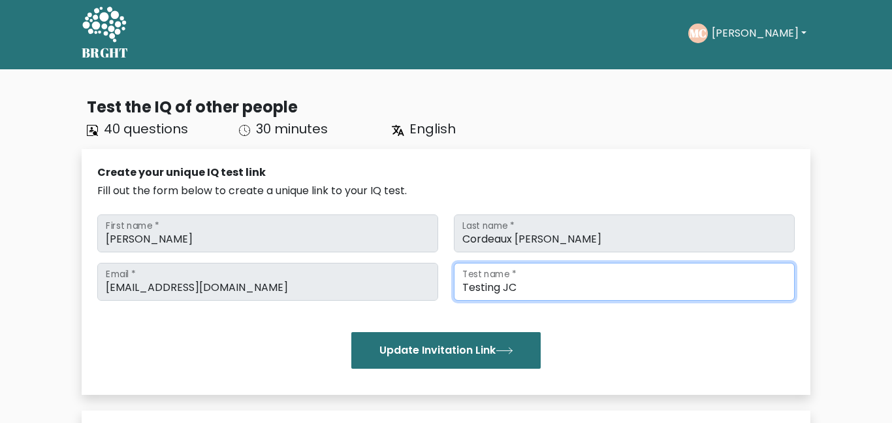
click at [611, 288] on input "Testing JC" at bounding box center [624, 282] width 341 height 38
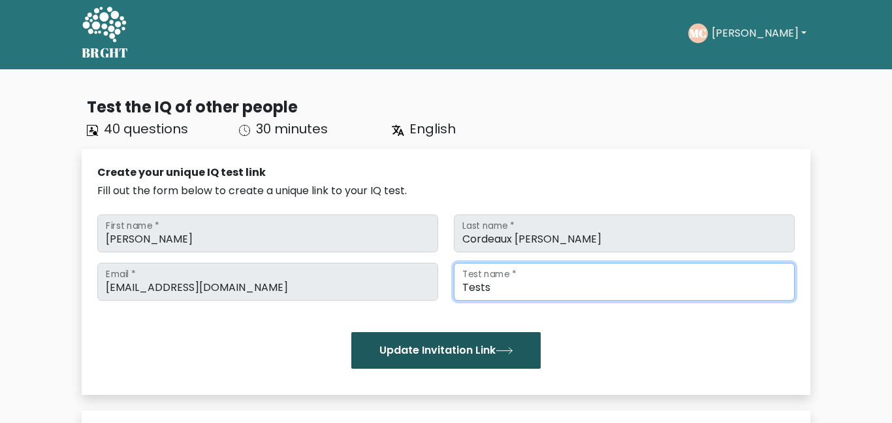
type input "Tests"
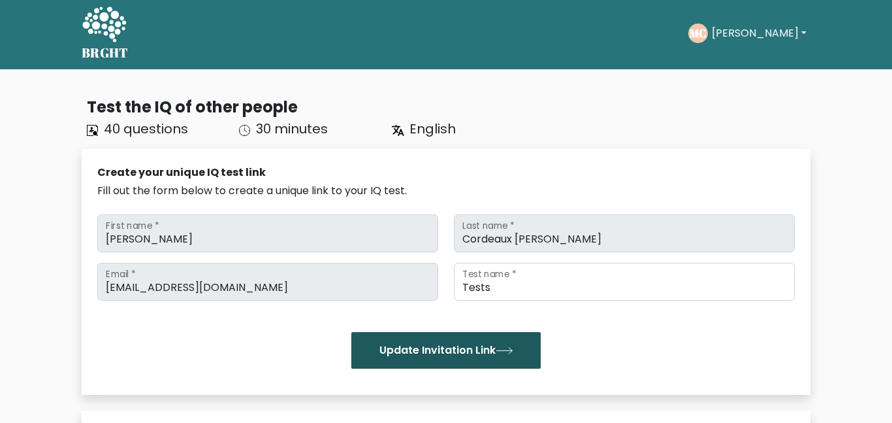
click at [508, 341] on button "Update Invitation Link" at bounding box center [445, 350] width 189 height 37
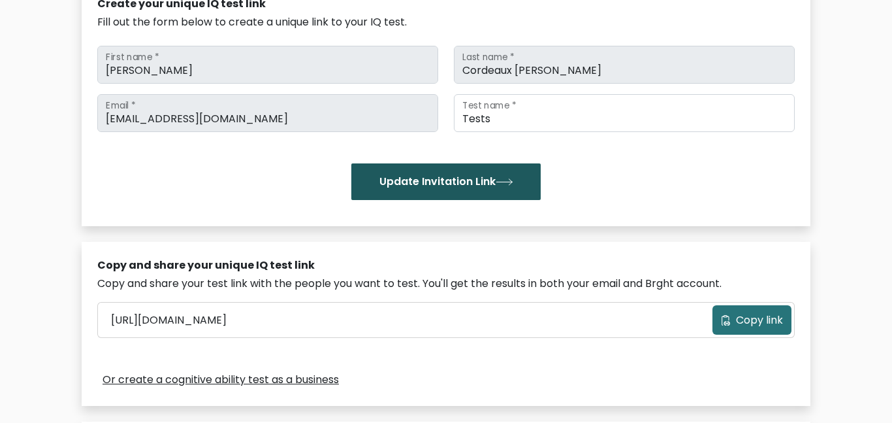
scroll to position [172, 0]
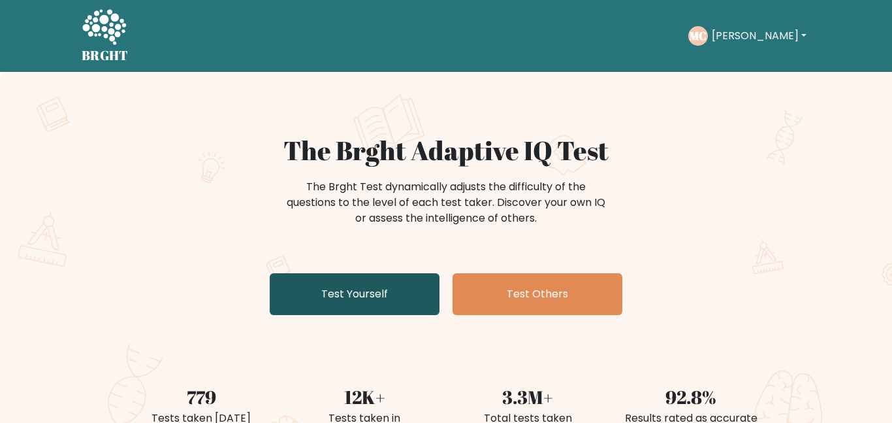
click at [378, 277] on link "Test Yourself" at bounding box center [355, 294] width 170 height 42
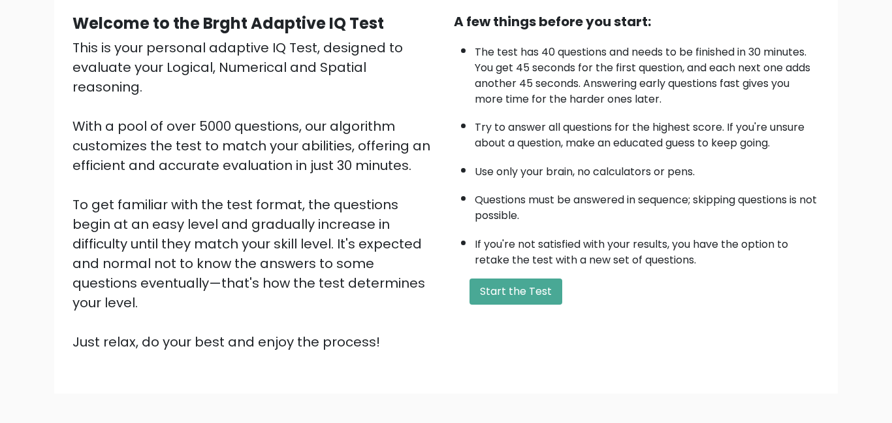
scroll to position [97, 0]
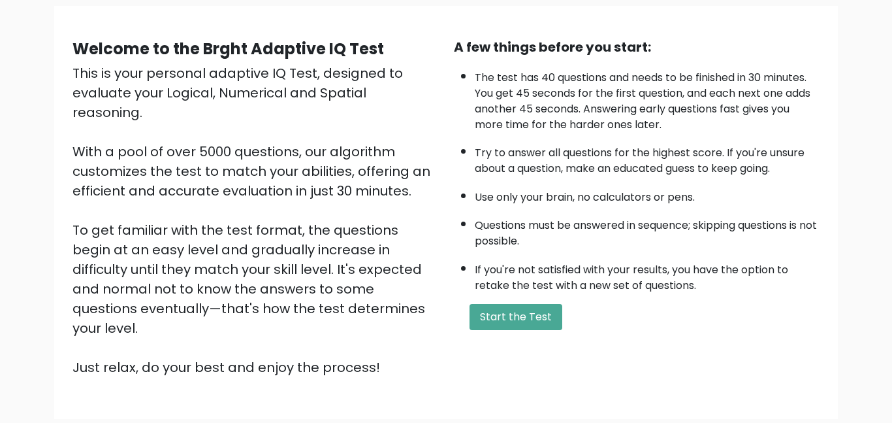
click at [466, 325] on form "Start the Test" at bounding box center [637, 317] width 366 height 26
click at [476, 321] on button "Start the Test" at bounding box center [516, 317] width 93 height 26
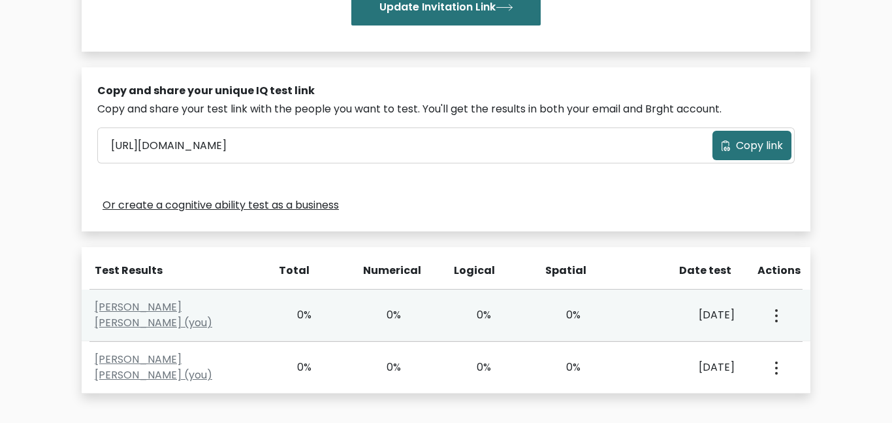
scroll to position [347, 0]
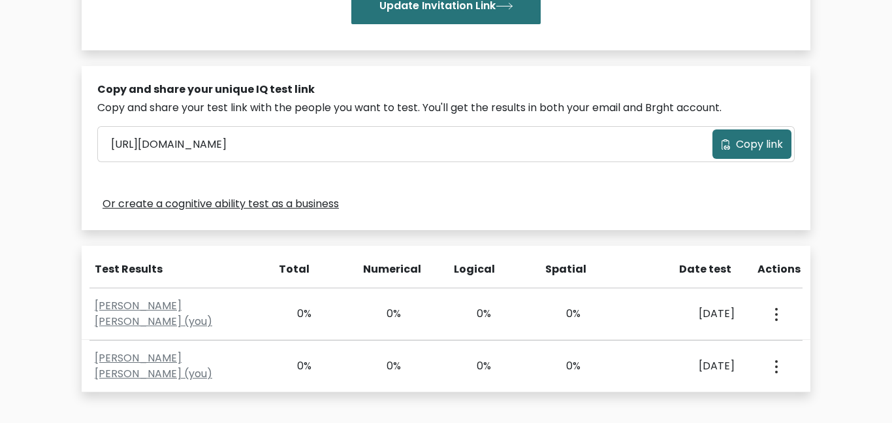
click at [751, 142] on span "Copy link" at bounding box center [759, 145] width 47 height 16
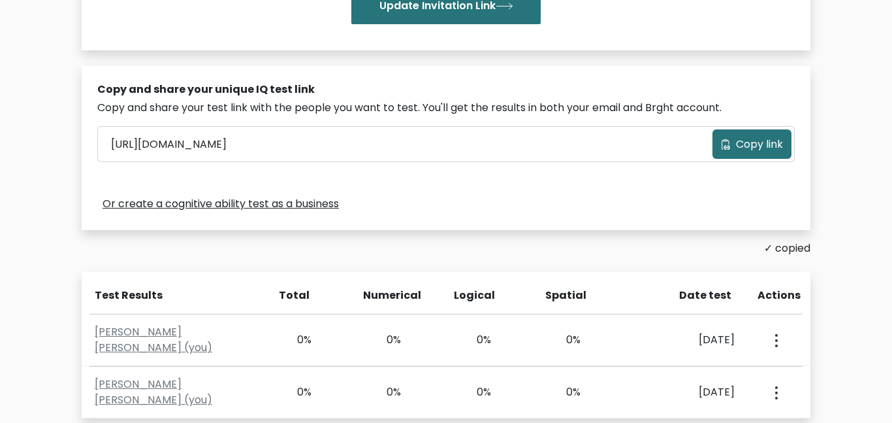
click at [716, 135] on button "Copy link" at bounding box center [752, 143] width 79 height 29
click at [636, 119] on div "Copy and share your unique IQ test link Copy and share your test link with the …" at bounding box center [446, 148] width 729 height 164
click at [752, 148] on span "Copy link" at bounding box center [759, 145] width 47 height 16
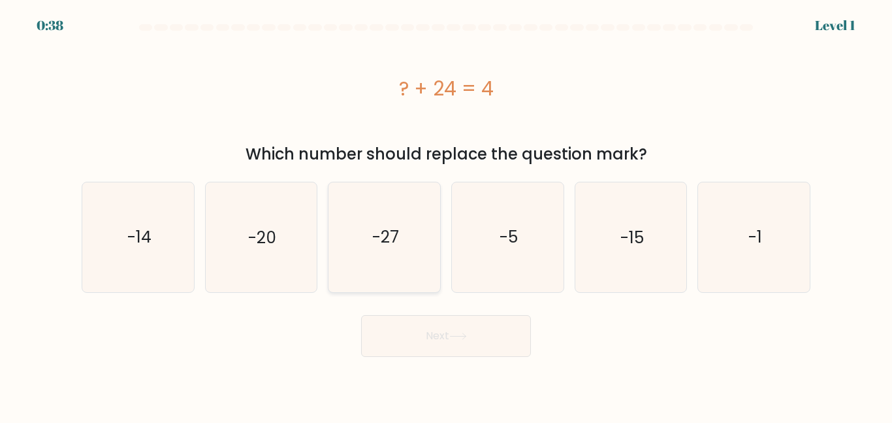
click at [393, 233] on text "-27" at bounding box center [385, 236] width 27 height 23
click at [446, 215] on input "c. -27" at bounding box center [446, 213] width 1 height 3
radio input "true"
click at [250, 267] on icon "-20" at bounding box center [260, 236] width 109 height 109
click at [446, 215] on input "b. -20" at bounding box center [446, 213] width 1 height 3
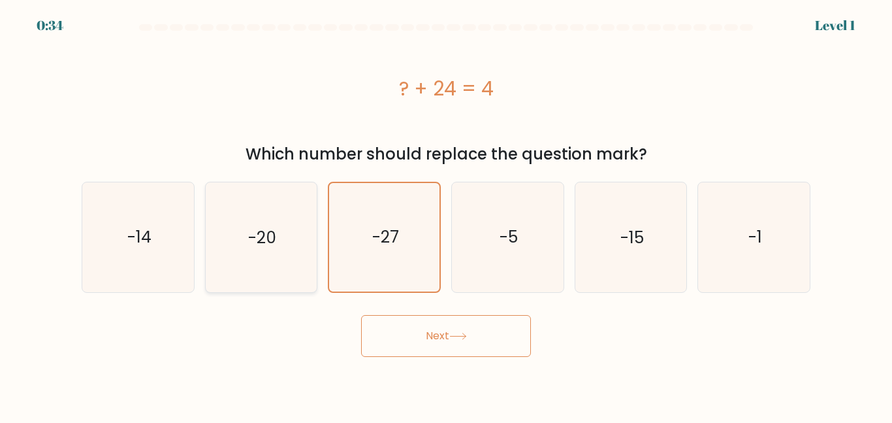
radio input "true"
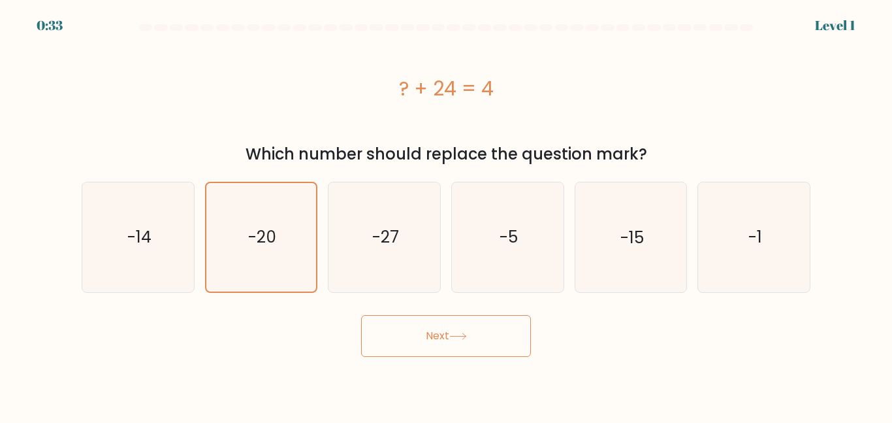
click at [416, 349] on button "Next" at bounding box center [446, 336] width 170 height 42
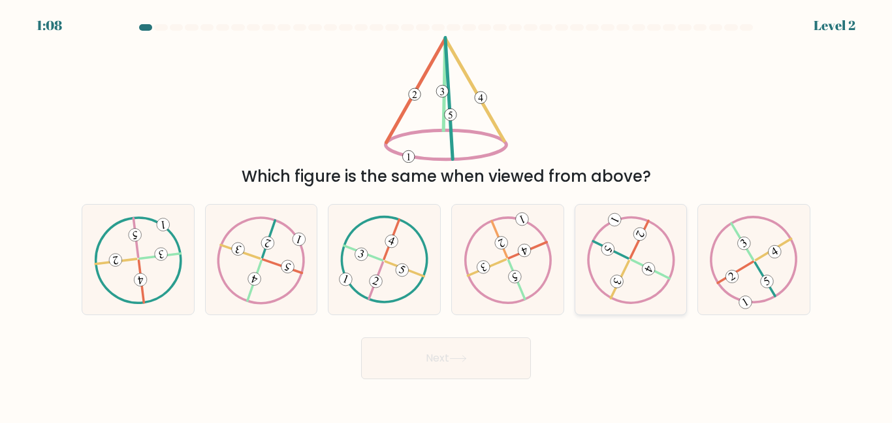
click at [656, 270] on icon at bounding box center [631, 260] width 88 height 88
click at [447, 215] on input "e." at bounding box center [446, 213] width 1 height 3
radio input "true"
click at [754, 249] on icon at bounding box center [754, 260] width 88 height 88
click at [447, 215] on input "f." at bounding box center [446, 213] width 1 height 3
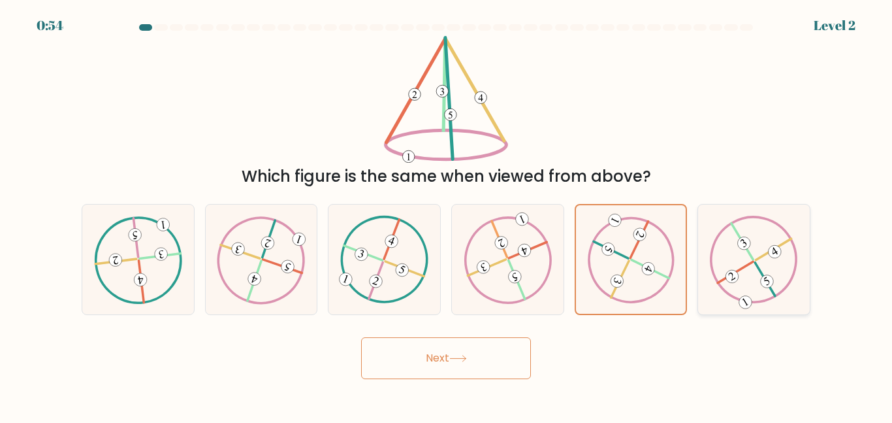
radio input "true"
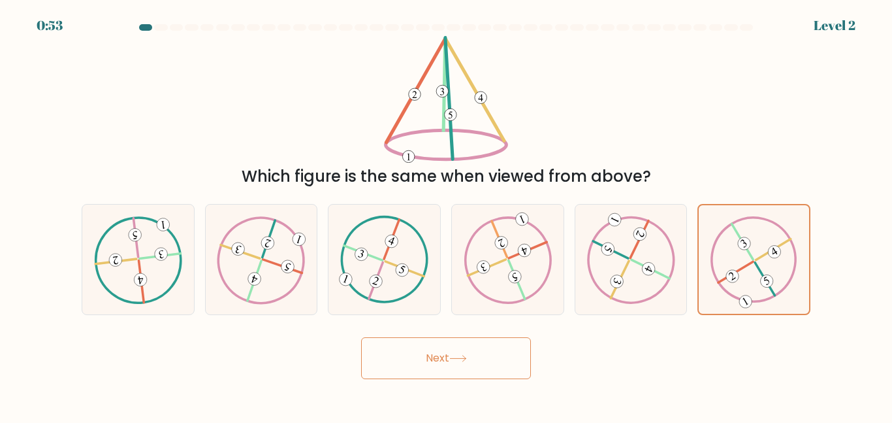
click at [402, 371] on button "Next" at bounding box center [446, 358] width 170 height 42
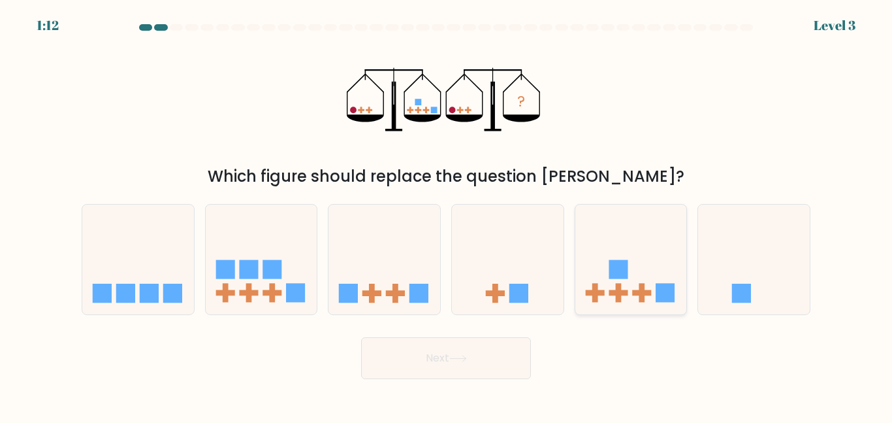
click at [596, 253] on icon at bounding box center [632, 259] width 112 height 92
click at [447, 215] on input "e." at bounding box center [446, 213] width 1 height 3
radio input "true"
click at [432, 351] on button "Next" at bounding box center [446, 358] width 170 height 42
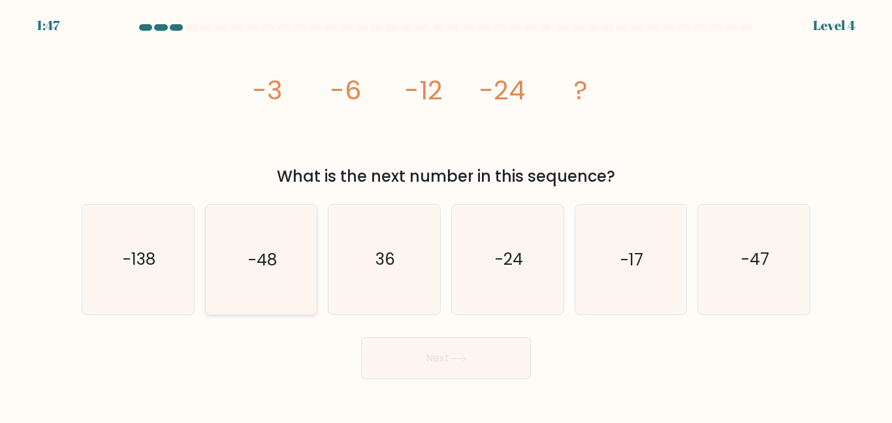
click at [272, 276] on icon "-48" at bounding box center [260, 258] width 109 height 109
click at [446, 215] on input "b. -48" at bounding box center [446, 213] width 1 height 3
radio input "true"
click at [404, 342] on button "Next" at bounding box center [446, 358] width 170 height 42
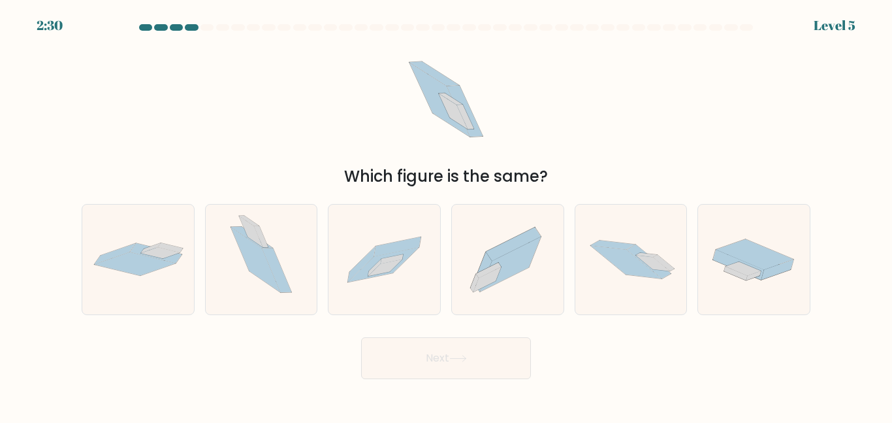
click at [384, 157] on div "Which figure is the same?" at bounding box center [446, 112] width 745 height 152
click at [608, 257] on icon at bounding box center [626, 262] width 71 height 33
click at [447, 215] on input "e." at bounding box center [446, 213] width 1 height 3
radio input "true"
click at [404, 281] on icon at bounding box center [385, 259] width 112 height 76
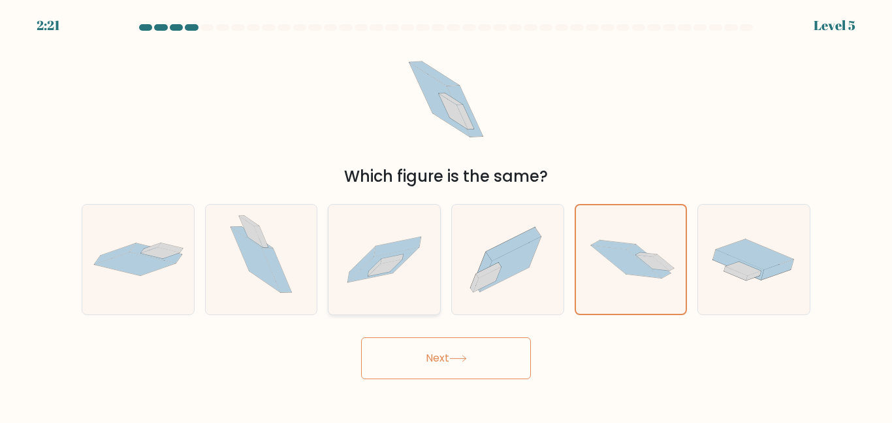
click at [446, 215] on input "c." at bounding box center [446, 213] width 1 height 3
radio input "true"
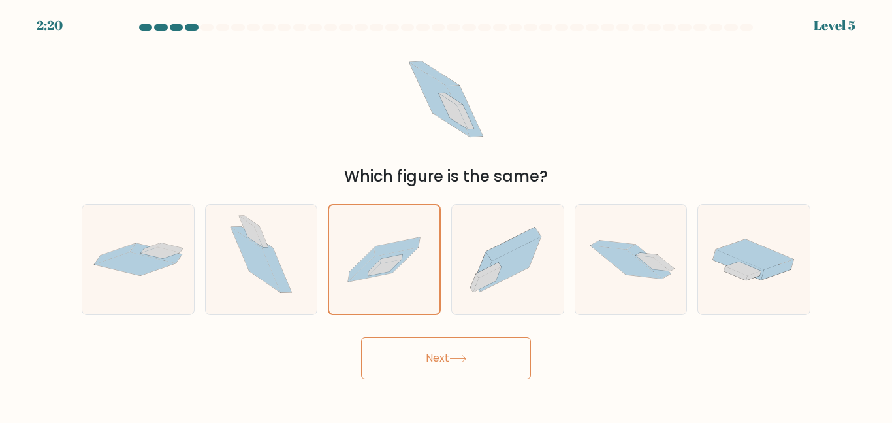
click at [436, 359] on button "Next" at bounding box center [446, 358] width 170 height 42
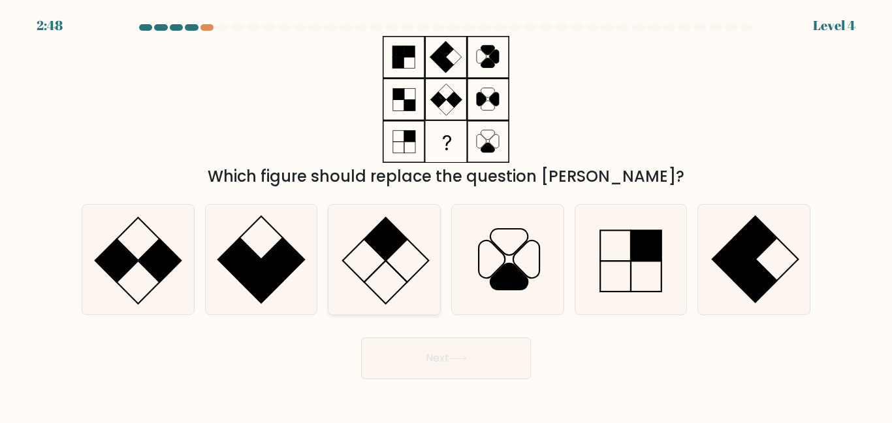
click at [425, 240] on icon at bounding box center [384, 258] width 109 height 109
click at [446, 215] on input "c." at bounding box center [446, 213] width 1 height 3
radio input "true"
click at [430, 367] on button "Next" at bounding box center [446, 358] width 170 height 42
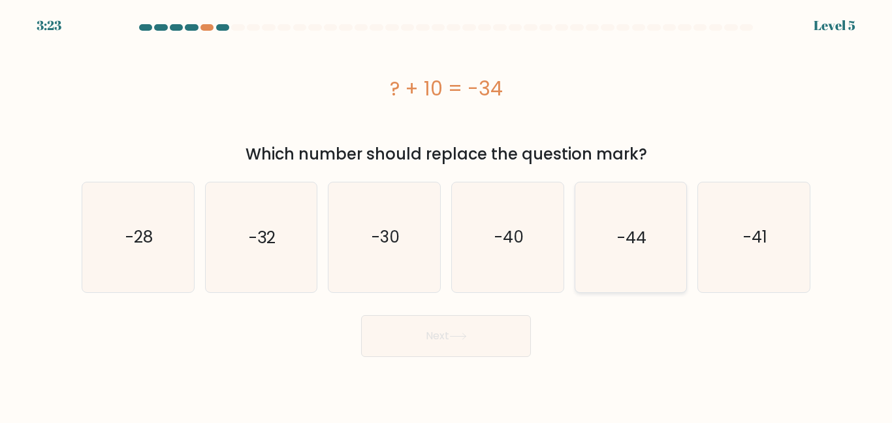
click at [613, 244] on icon "-44" at bounding box center [630, 236] width 109 height 109
click at [447, 215] on input "e. -44" at bounding box center [446, 213] width 1 height 3
radio input "true"
click at [481, 314] on div "Next" at bounding box center [446, 332] width 745 height 48
click at [483, 325] on button "Next" at bounding box center [446, 336] width 170 height 42
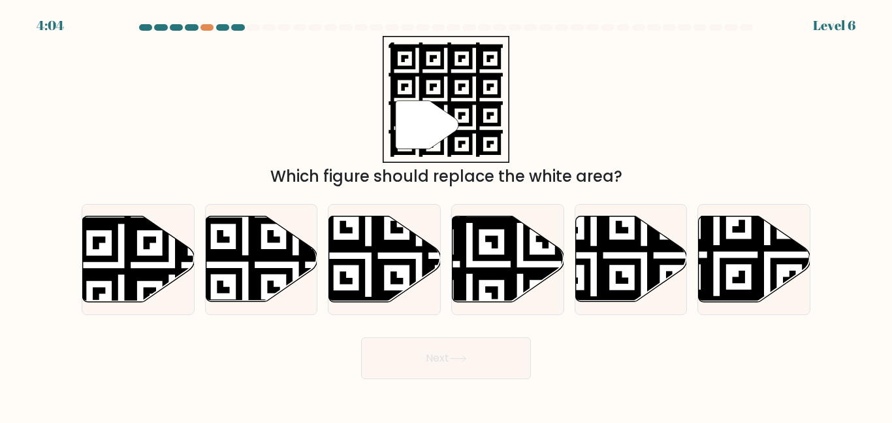
click at [336, 178] on div "Which figure should replace the white area?" at bounding box center [446, 177] width 713 height 24
click at [159, 237] on icon at bounding box center [139, 259] width 112 height 86
click at [446, 215] on input "a." at bounding box center [446, 213] width 1 height 3
radio input "true"
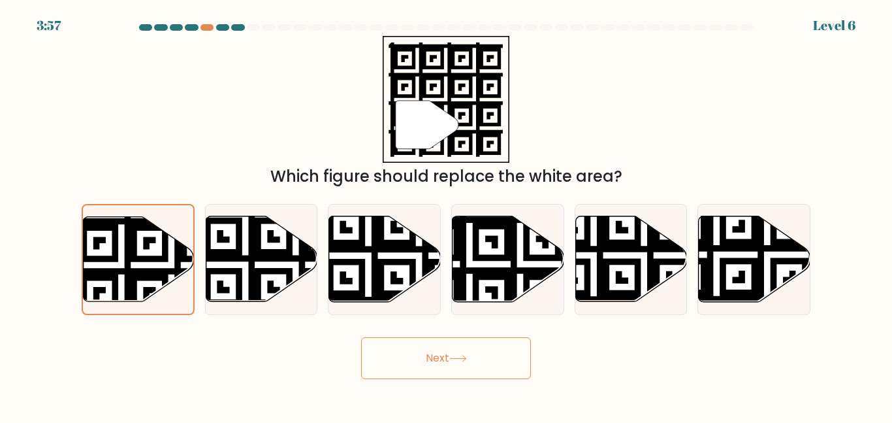
click at [442, 365] on button "Next" at bounding box center [446, 358] width 170 height 42
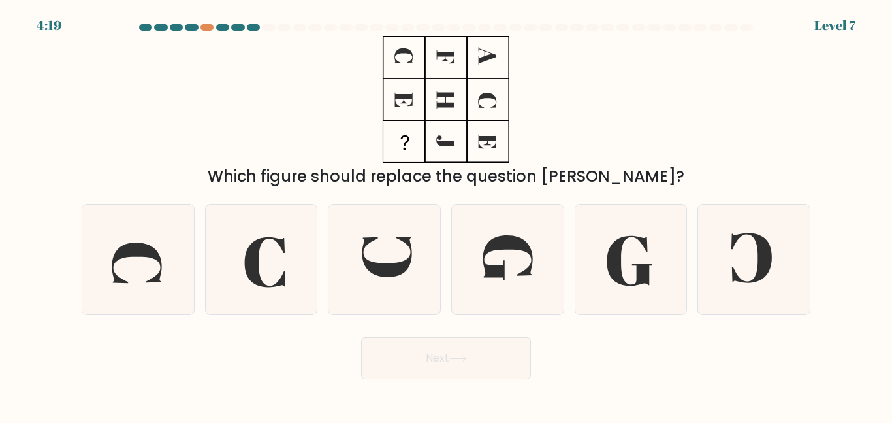
click at [321, 321] on form at bounding box center [446, 201] width 892 height 355
click at [474, 271] on icon at bounding box center [507, 258] width 109 height 109
click at [447, 215] on input "d." at bounding box center [446, 213] width 1 height 3
radio input "true"
click at [440, 362] on button "Next" at bounding box center [446, 358] width 170 height 42
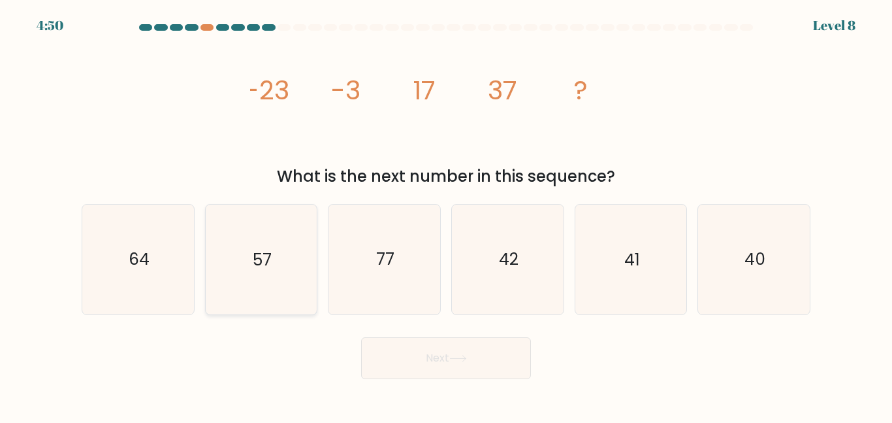
click at [302, 268] on icon "57" at bounding box center [260, 258] width 109 height 109
click at [446, 215] on input "b. 57" at bounding box center [446, 213] width 1 height 3
radio input "true"
click at [401, 344] on button "Next" at bounding box center [446, 358] width 170 height 42
click at [376, 370] on button "Next" at bounding box center [446, 358] width 170 height 42
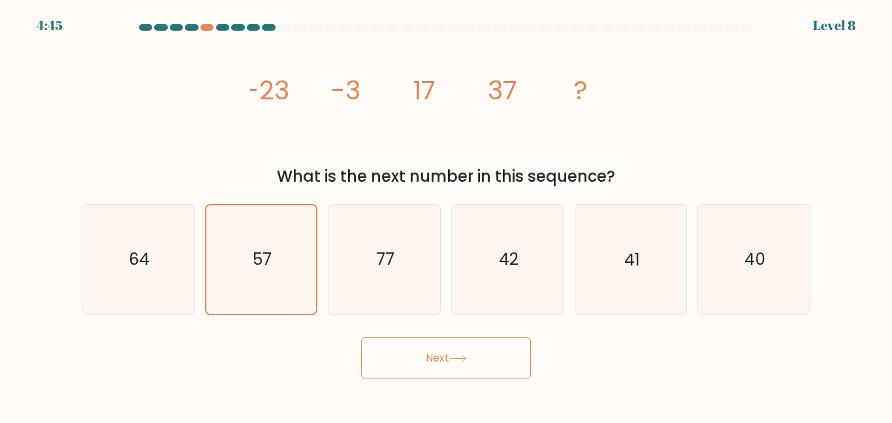
click at [461, 363] on button "Next" at bounding box center [446, 358] width 170 height 42
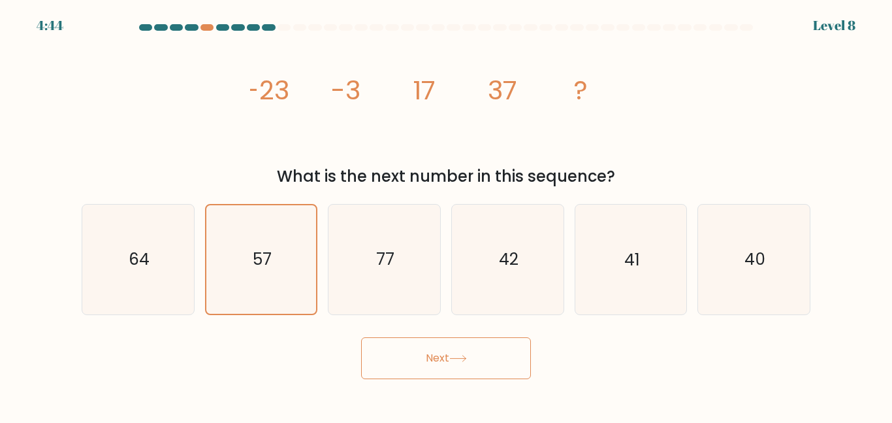
click at [461, 363] on button "Next" at bounding box center [446, 358] width 170 height 42
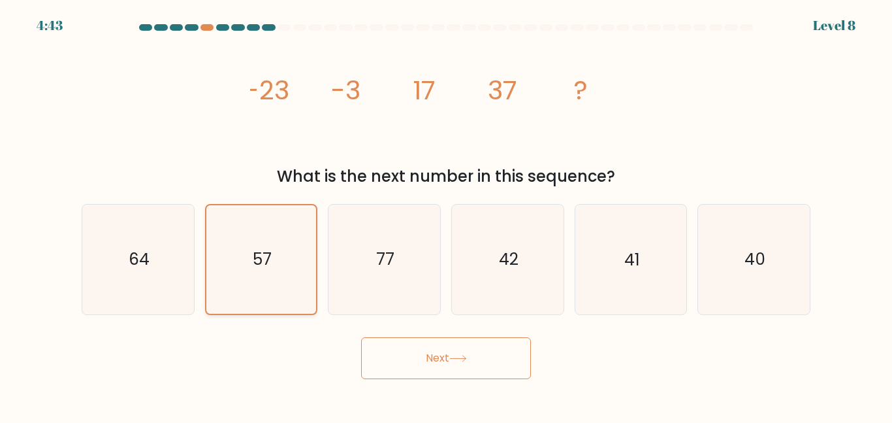
click at [295, 274] on icon "57" at bounding box center [261, 259] width 108 height 108
click at [446, 215] on input "b. 57" at bounding box center [446, 213] width 1 height 3
click at [461, 363] on button "Next" at bounding box center [446, 358] width 170 height 42
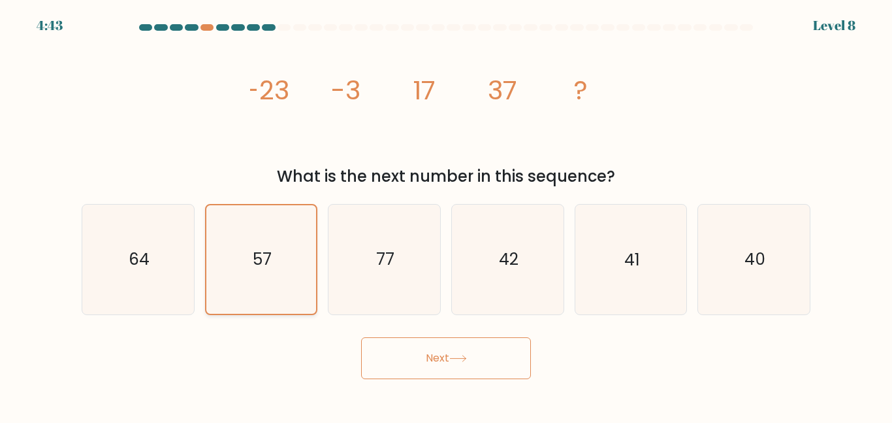
click at [461, 363] on button "Next" at bounding box center [446, 358] width 170 height 42
click at [255, 273] on icon "57" at bounding box center [261, 259] width 108 height 108
click at [446, 215] on input "b. 57" at bounding box center [446, 213] width 1 height 3
click at [411, 345] on button "Next" at bounding box center [446, 358] width 170 height 42
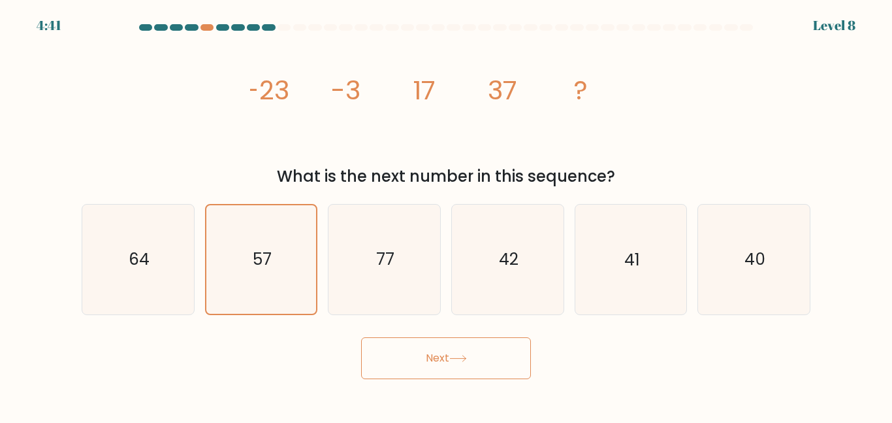
click at [411, 345] on button "Next" at bounding box center [446, 358] width 170 height 42
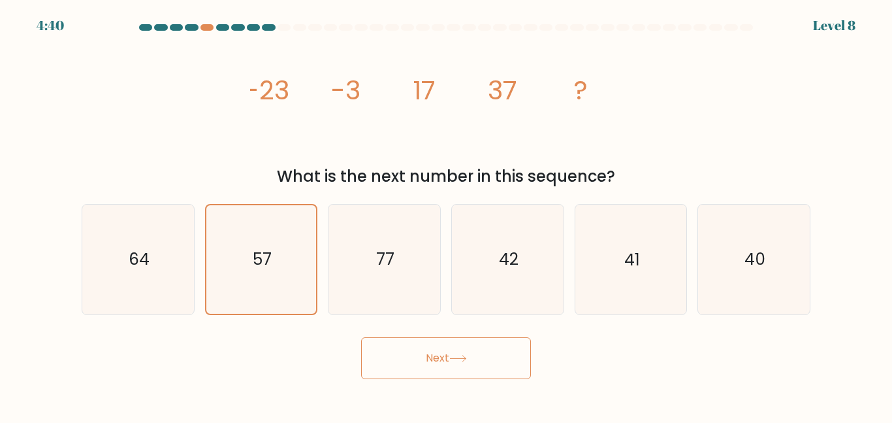
click at [411, 345] on button "Next" at bounding box center [446, 358] width 170 height 42
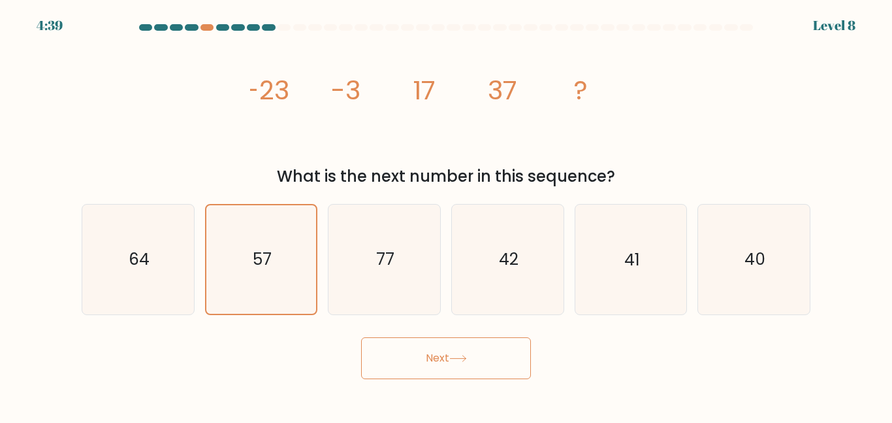
click at [411, 345] on button "Next" at bounding box center [446, 358] width 170 height 42
click at [411, 347] on button "Next" at bounding box center [446, 358] width 170 height 42
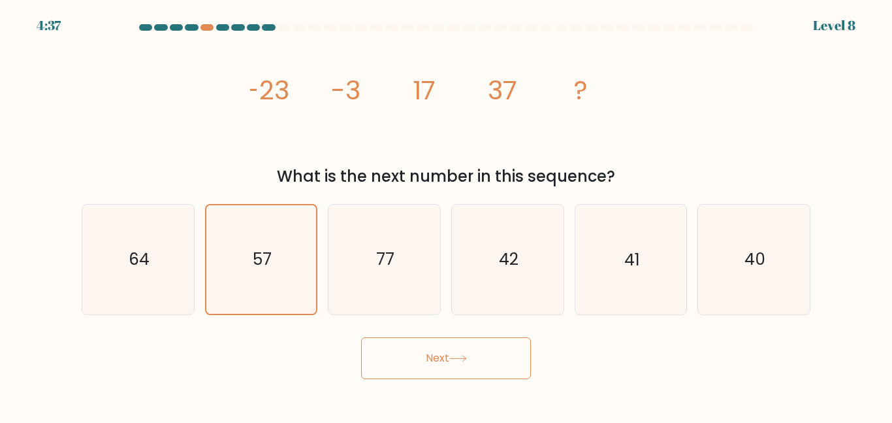
click at [411, 347] on button "Next" at bounding box center [446, 358] width 170 height 42
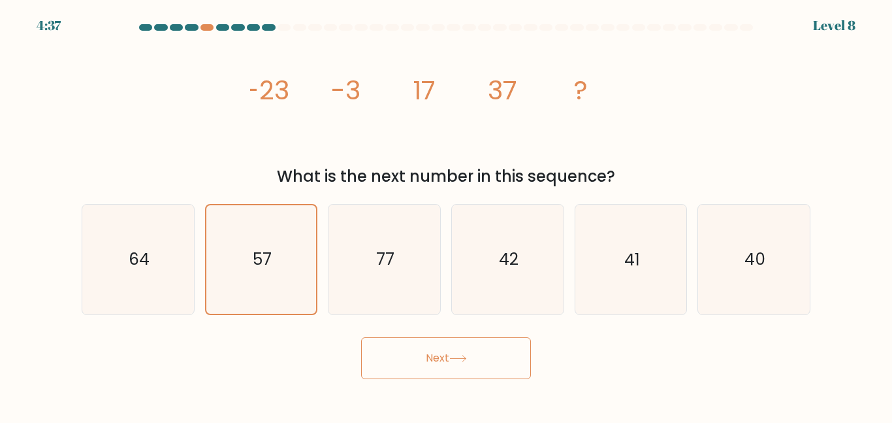
click at [411, 347] on button "Next" at bounding box center [446, 358] width 170 height 42
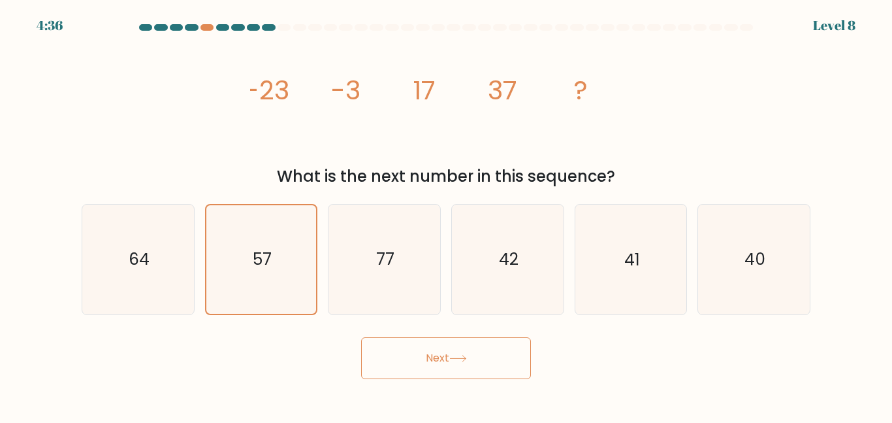
click at [411, 347] on button "Next" at bounding box center [446, 358] width 170 height 42
click at [363, 363] on button "Next" at bounding box center [446, 358] width 170 height 42
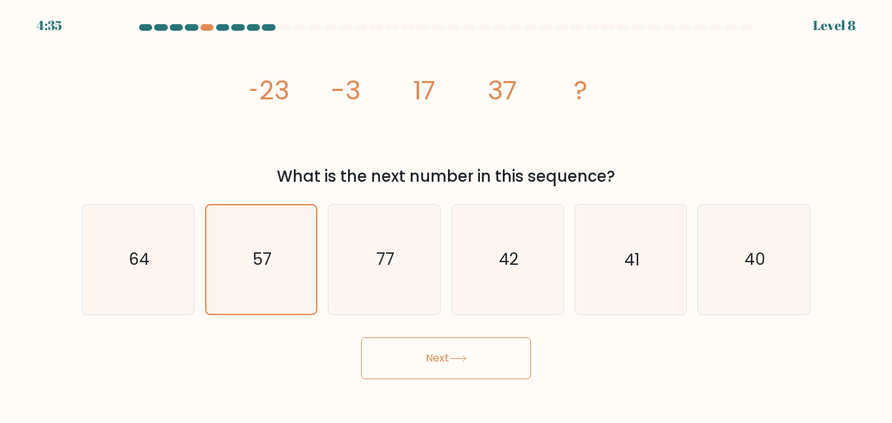
click at [435, 385] on body "4:35 Level 8" at bounding box center [446, 211] width 892 height 423
click at [436, 385] on body "4:35 Level 8" at bounding box center [446, 211] width 892 height 423
click at [431, 368] on button "Next" at bounding box center [446, 358] width 170 height 42
click at [431, 359] on button "Next" at bounding box center [446, 358] width 170 height 42
click at [429, 367] on button "Next" at bounding box center [446, 358] width 170 height 42
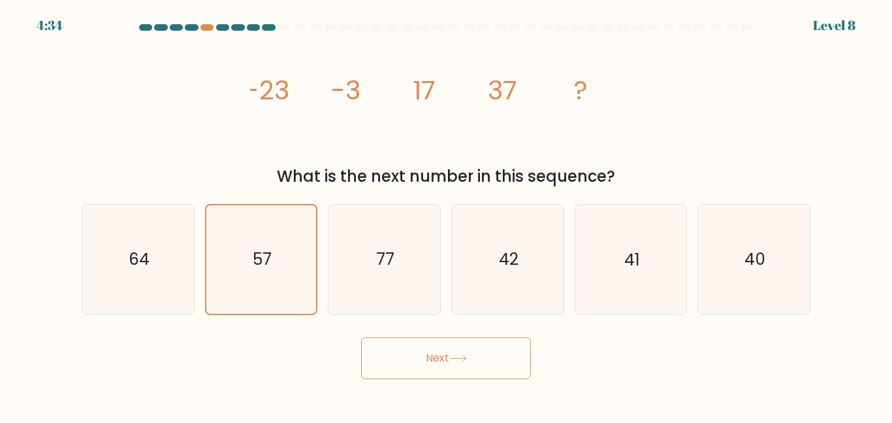
click at [434, 354] on button "Next" at bounding box center [446, 358] width 170 height 42
click at [444, 365] on button "Next" at bounding box center [446, 358] width 170 height 42
click at [444, 357] on button "Next" at bounding box center [446, 358] width 170 height 42
click at [429, 354] on button "Next" at bounding box center [446, 358] width 170 height 42
click at [437, 359] on button "Next" at bounding box center [446, 358] width 170 height 42
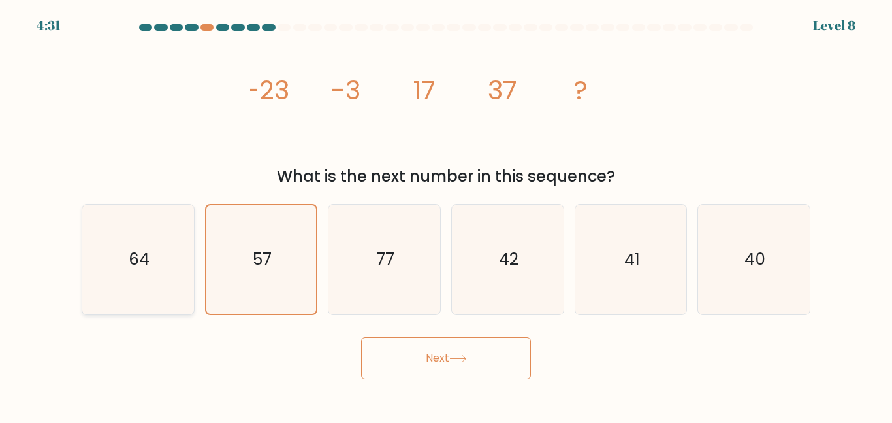
click at [121, 257] on icon "64" at bounding box center [138, 258] width 109 height 109
click at [446, 215] on input "a. 64" at bounding box center [446, 213] width 1 height 3
radio input "true"
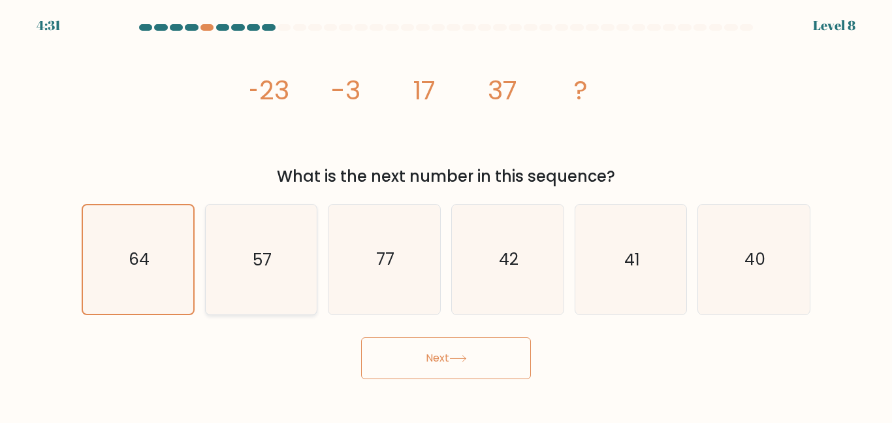
click at [274, 272] on icon "57" at bounding box center [260, 258] width 109 height 109
click at [446, 215] on input "b. 57" at bounding box center [446, 213] width 1 height 3
radio input "true"
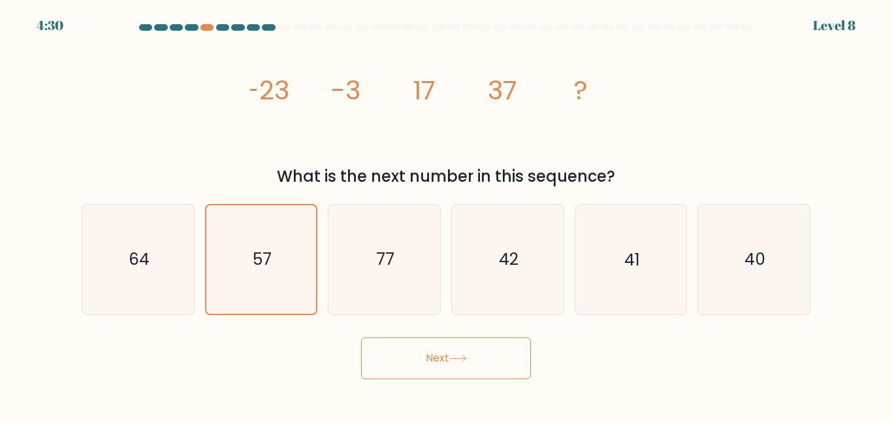
click at [425, 365] on button "Next" at bounding box center [446, 358] width 170 height 42
click at [361, 337] on button "Next" at bounding box center [446, 358] width 170 height 42
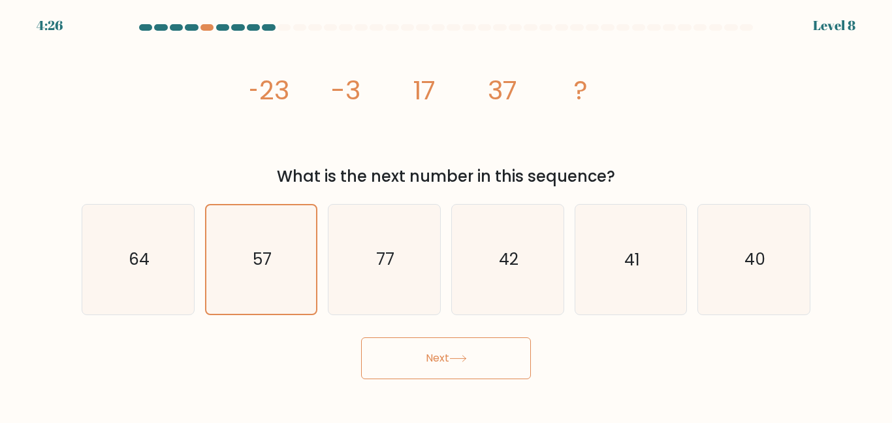
click at [361, 337] on button "Next" at bounding box center [446, 358] width 170 height 42
click at [425, 365] on button "Next" at bounding box center [446, 358] width 170 height 42
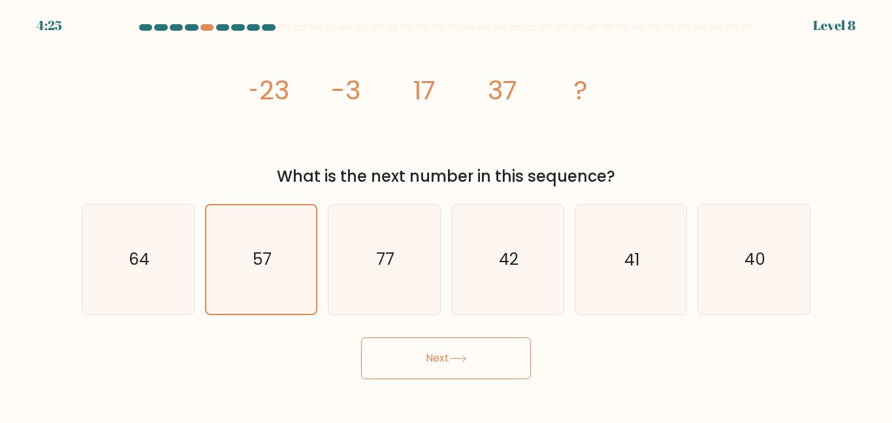
click at [425, 365] on button "Next" at bounding box center [446, 358] width 170 height 42
click at [141, 250] on text "64" at bounding box center [139, 259] width 21 height 23
click at [446, 215] on input "a. 64" at bounding box center [446, 213] width 1 height 3
radio input "true"
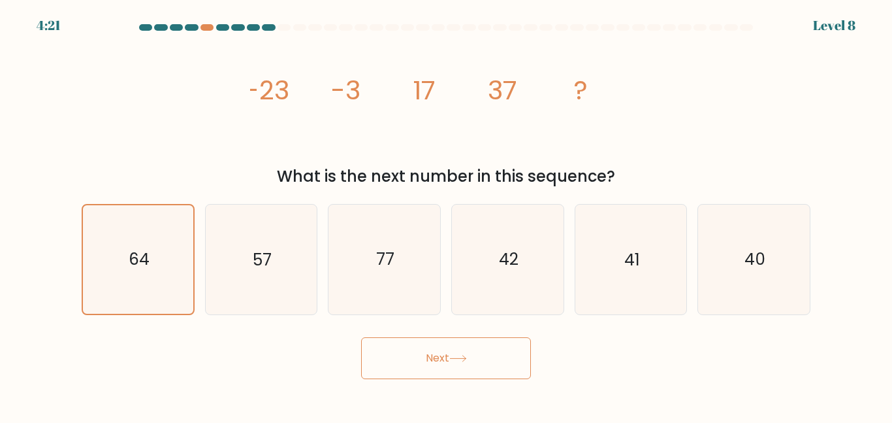
click at [389, 363] on button "Next" at bounding box center [446, 358] width 170 height 42
click at [272, 303] on icon "57" at bounding box center [260, 258] width 109 height 109
click at [446, 215] on input "b. 57" at bounding box center [446, 213] width 1 height 3
radio input "true"
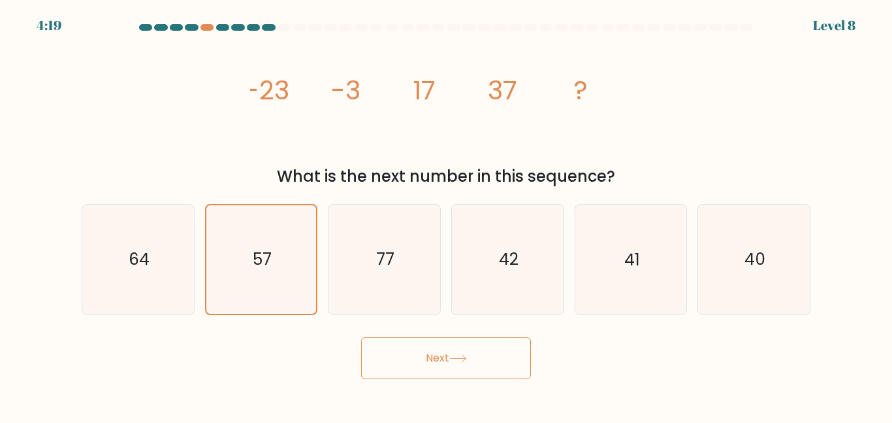
click at [388, 340] on button "Next" at bounding box center [446, 358] width 170 height 42
click at [375, 270] on icon "77" at bounding box center [384, 258] width 109 height 109
click at [446, 215] on input "c. 77" at bounding box center [446, 213] width 1 height 3
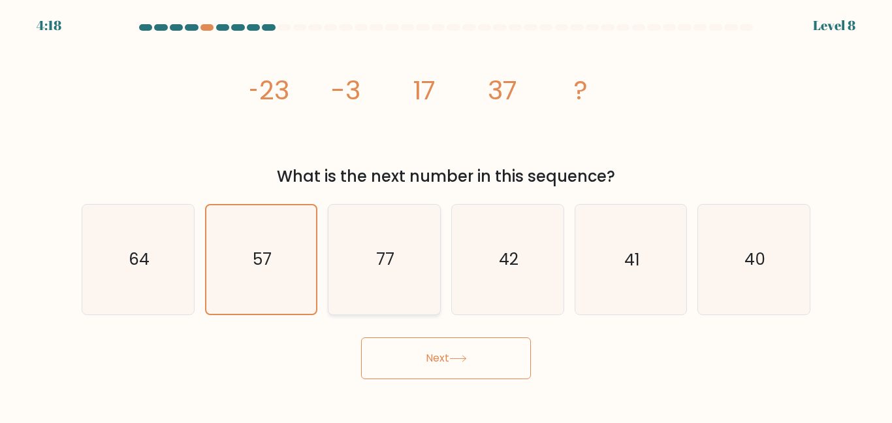
radio input "true"
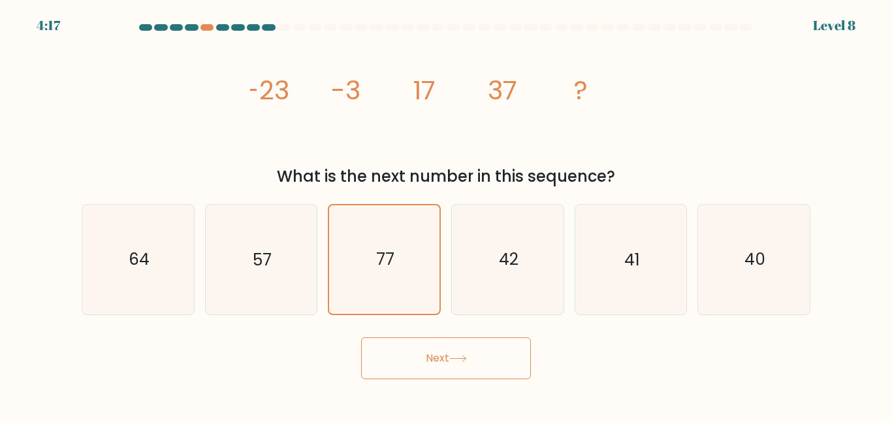
click at [391, 338] on button "Next" at bounding box center [446, 358] width 170 height 42
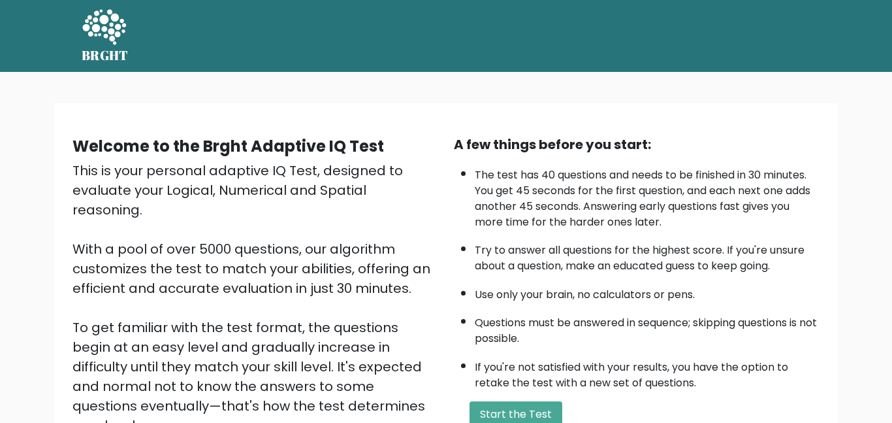
scroll to position [97, 0]
